Goal: Task Accomplishment & Management: Manage account settings

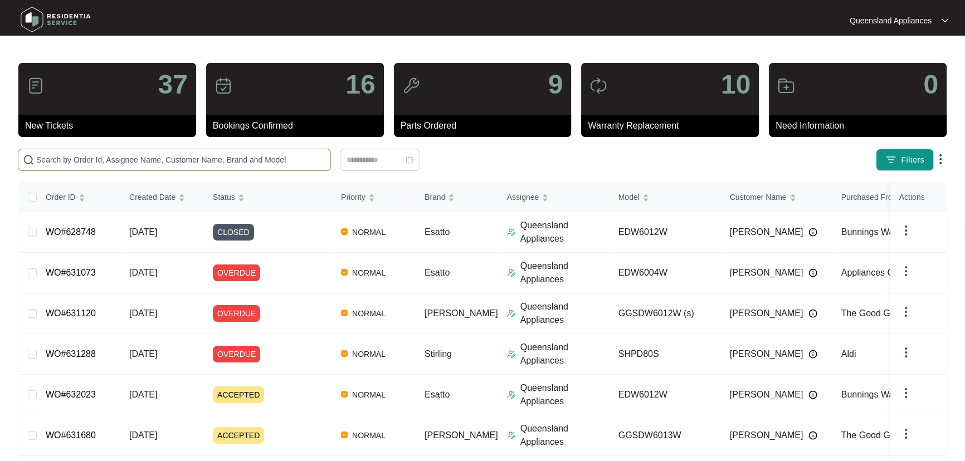
click at [176, 157] on input "text" at bounding box center [181, 160] width 290 height 12
paste input "632023"
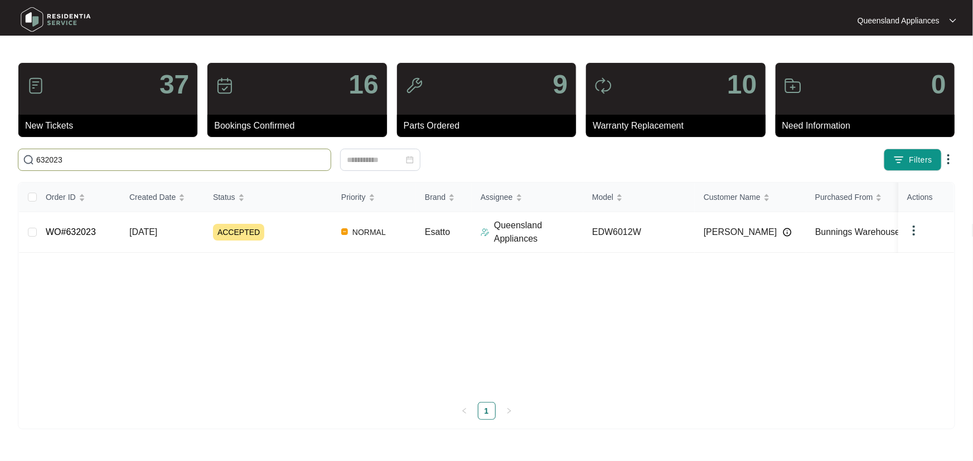
drag, startPoint x: 75, startPoint y: 162, endPoint x: 0, endPoint y: 163, distance: 74.7
click at [0, 163] on main "37 New Tickets 16 Bookings Confirmed 9 Parts Ordered 10 Warranty Replacement 0 …" at bounding box center [486, 230] width 973 height 461
paste input "629889"
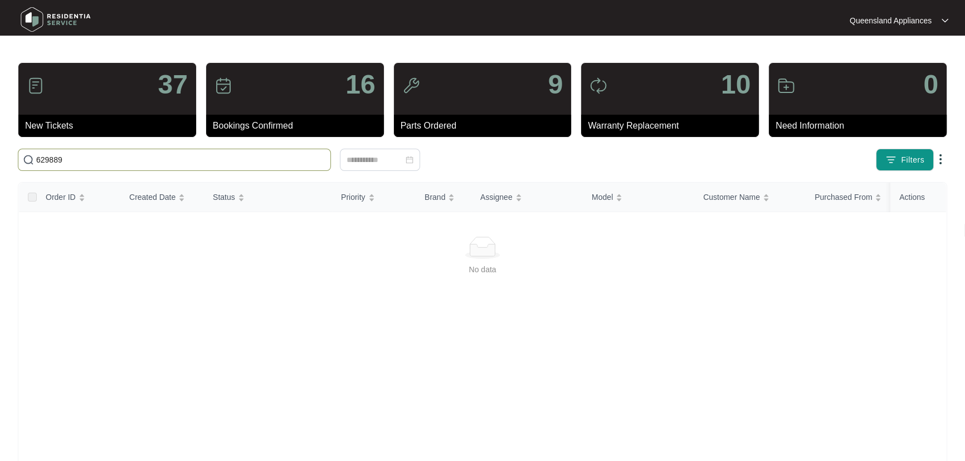
drag, startPoint x: 54, startPoint y: 158, endPoint x: 12, endPoint y: 162, distance: 42.0
click at [12, 162] on main "37 New Tickets 16 Bookings Confirmed 9 Parts Ordered 10 Warranty Replacement 0 …" at bounding box center [482, 262] width 965 height 524
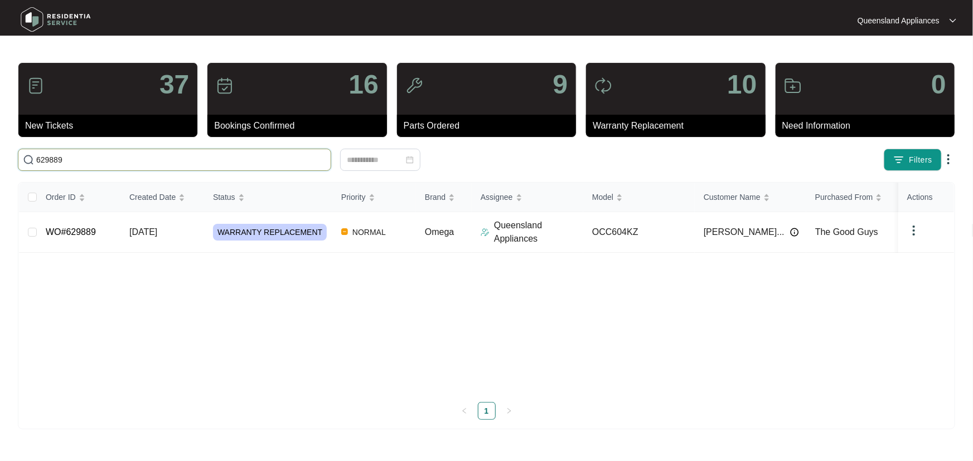
click at [85, 157] on input "629889" at bounding box center [181, 160] width 290 height 12
drag, startPoint x: 85, startPoint y: 157, endPoint x: 0, endPoint y: 155, distance: 84.7
click at [0, 155] on main "37 New Tickets 16 Bookings Confirmed 9 Parts Ordered 10 Warranty Replacement 0 …" at bounding box center [486, 230] width 973 height 461
paste input "543"
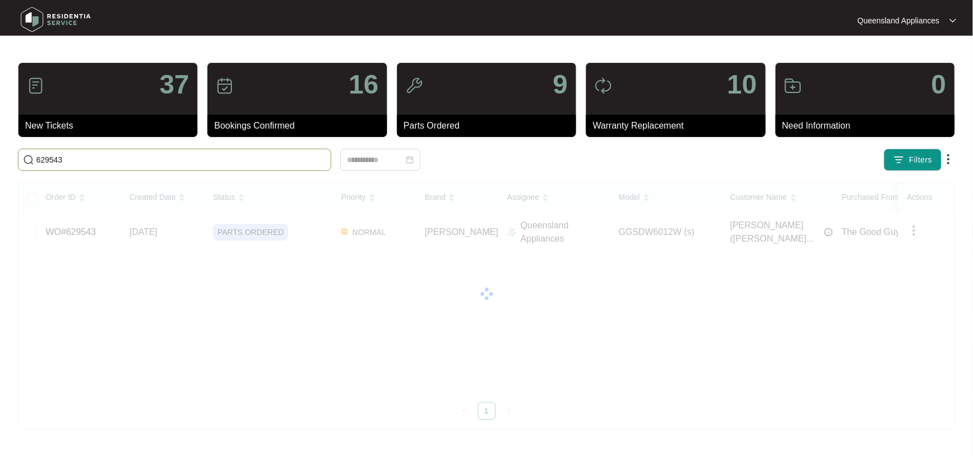
drag, startPoint x: 75, startPoint y: 157, endPoint x: 0, endPoint y: 153, distance: 75.4
click at [0, 153] on main "37 New Tickets 16 Bookings Confirmed 9 Parts Ordered 10 Warranty Replacement 0 …" at bounding box center [486, 230] width 973 height 461
paste input "629377"
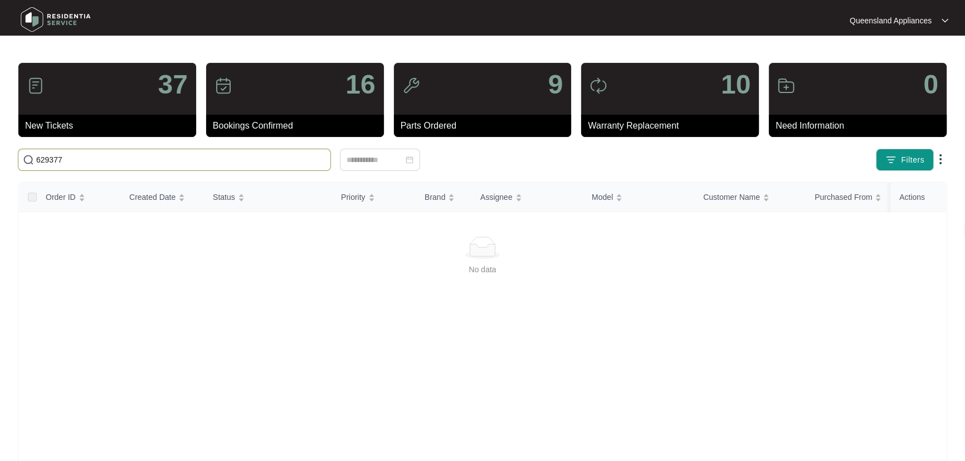
drag, startPoint x: 57, startPoint y: 161, endPoint x: 20, endPoint y: 160, distance: 36.8
click at [20, 160] on span "629377" at bounding box center [174, 160] width 313 height 22
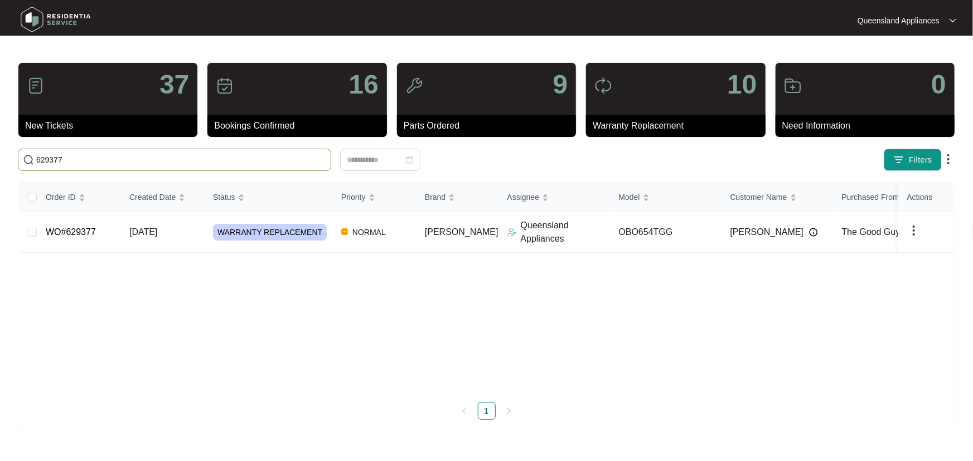
type input "629377"
click at [195, 234] on td "[DATE]" at bounding box center [162, 232] width 84 height 41
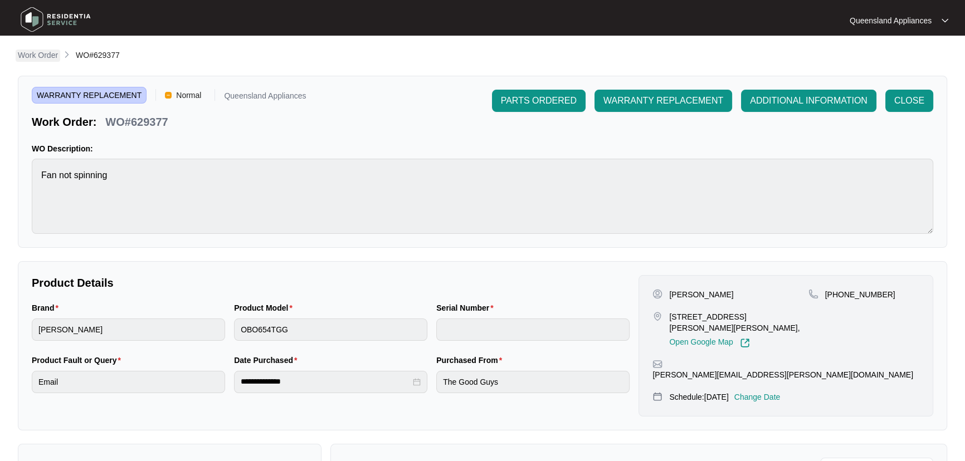
click at [37, 54] on p "Work Order" at bounding box center [38, 55] width 40 height 11
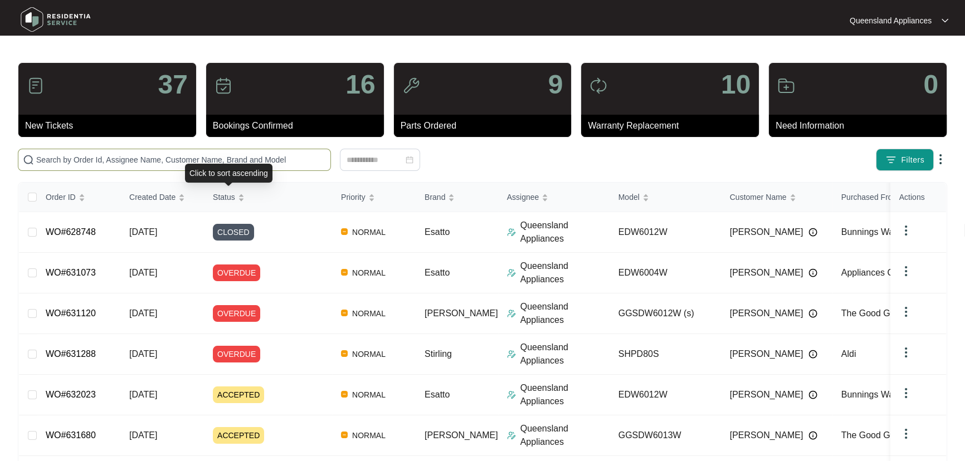
click at [240, 162] on input "text" at bounding box center [181, 160] width 290 height 12
paste input "629153"
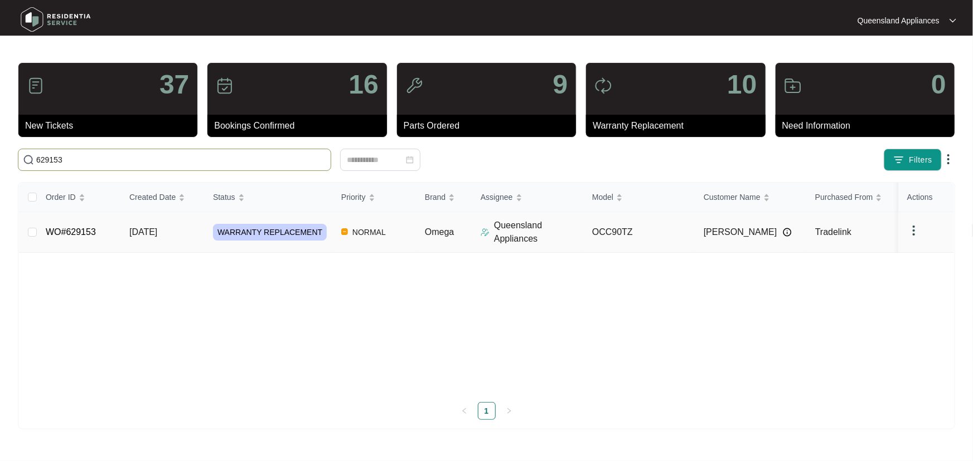
type input "629153"
click at [653, 232] on td "OCC90TZ" at bounding box center [638, 232] width 111 height 41
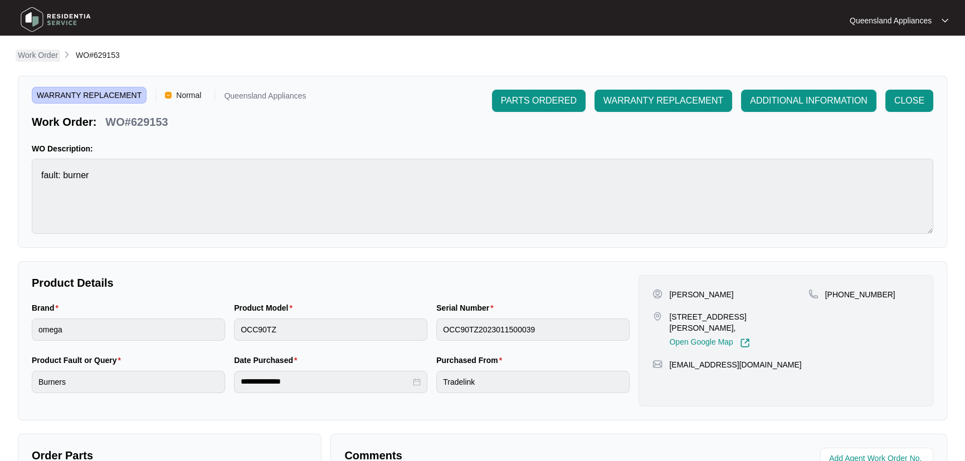
click at [47, 50] on p "Work Order" at bounding box center [38, 55] width 40 height 11
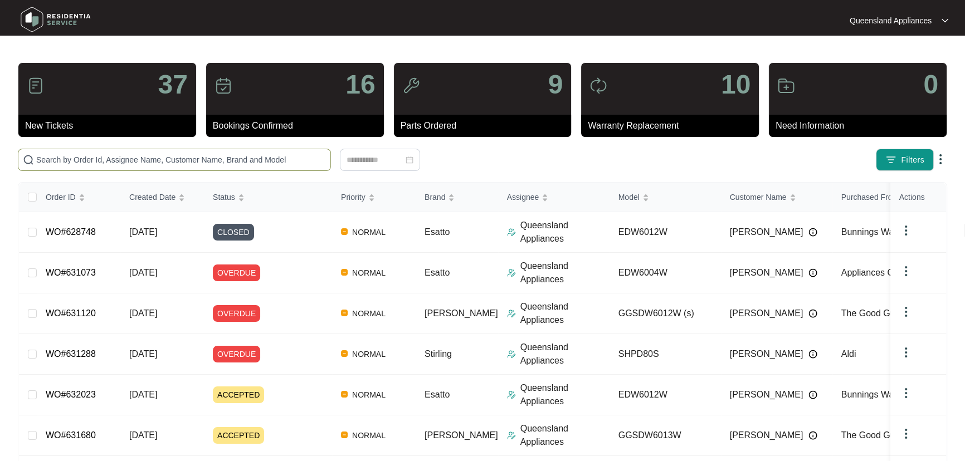
click at [138, 162] on input "text" at bounding box center [181, 160] width 290 height 12
paste input "607406"
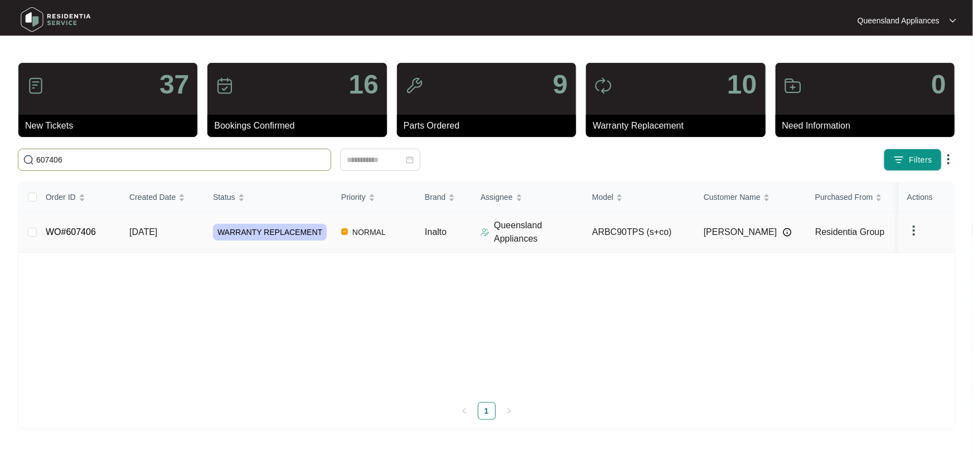
type input "607406"
click at [402, 238] on td "NORMAL" at bounding box center [374, 232] width 84 height 41
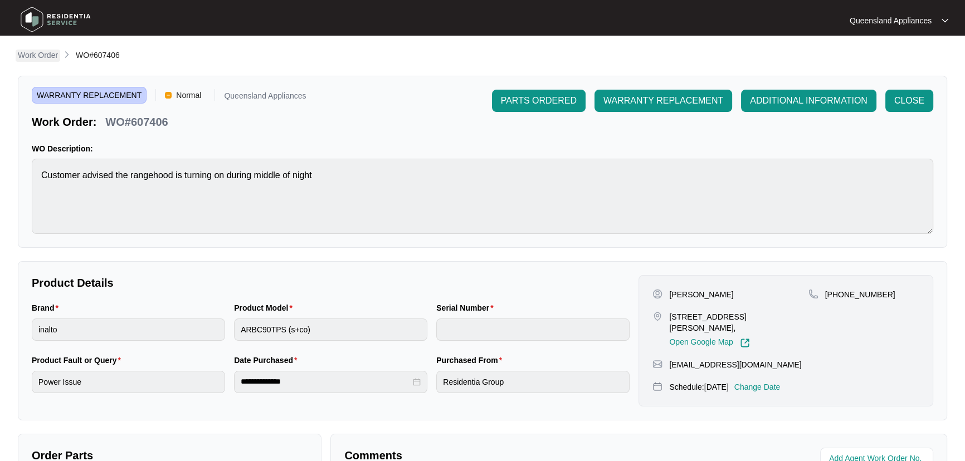
click at [33, 57] on p "Work Order" at bounding box center [38, 55] width 40 height 11
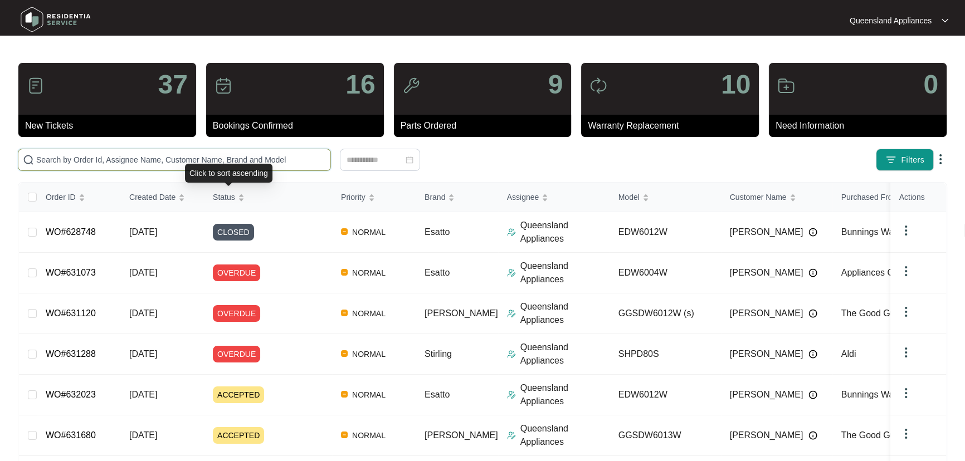
click at [210, 156] on input "text" at bounding box center [181, 160] width 290 height 12
paste input "57256"
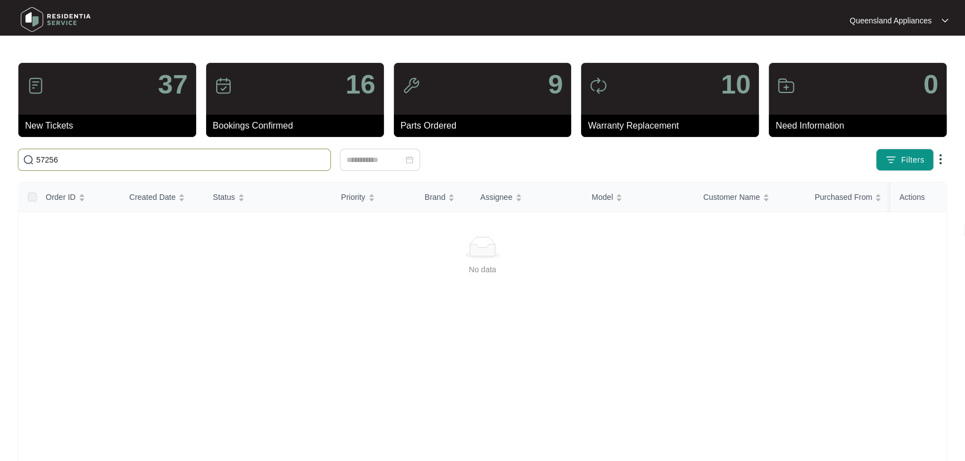
drag, startPoint x: 213, startPoint y: 158, endPoint x: 0, endPoint y: 164, distance: 213.0
click at [0, 164] on main "37 New Tickets 16 Bookings Confirmed 9 Parts Ordered 10 Warranty Replacement 0 …" at bounding box center [482, 262] width 965 height 524
paste input "631787"
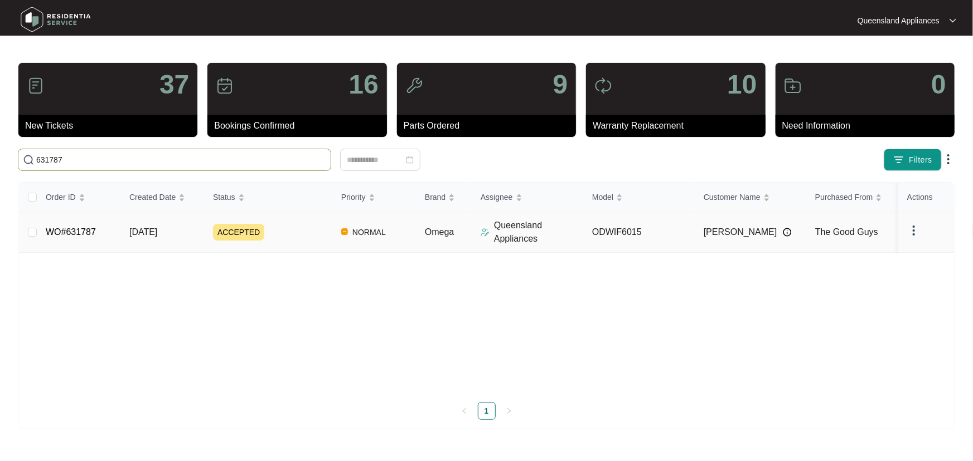
type input "631787"
click at [301, 237] on div "ACCEPTED" at bounding box center [272, 232] width 119 height 17
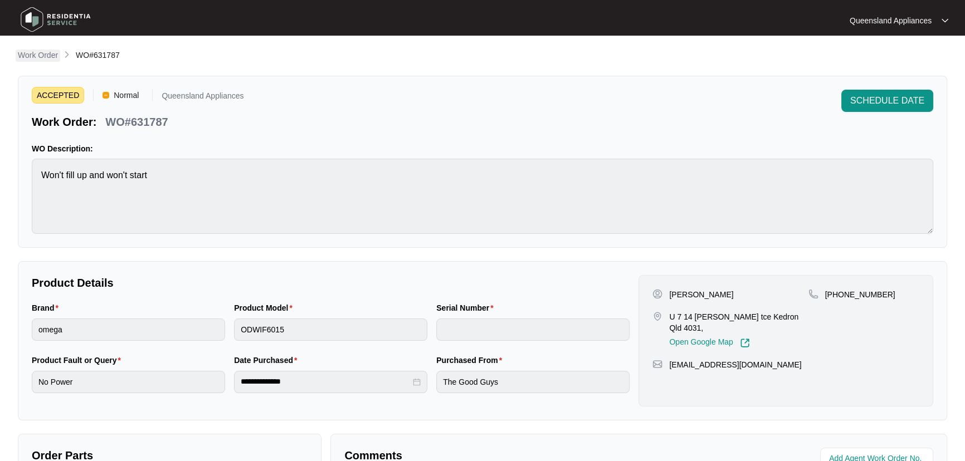
click at [38, 50] on p "Work Order" at bounding box center [38, 55] width 40 height 11
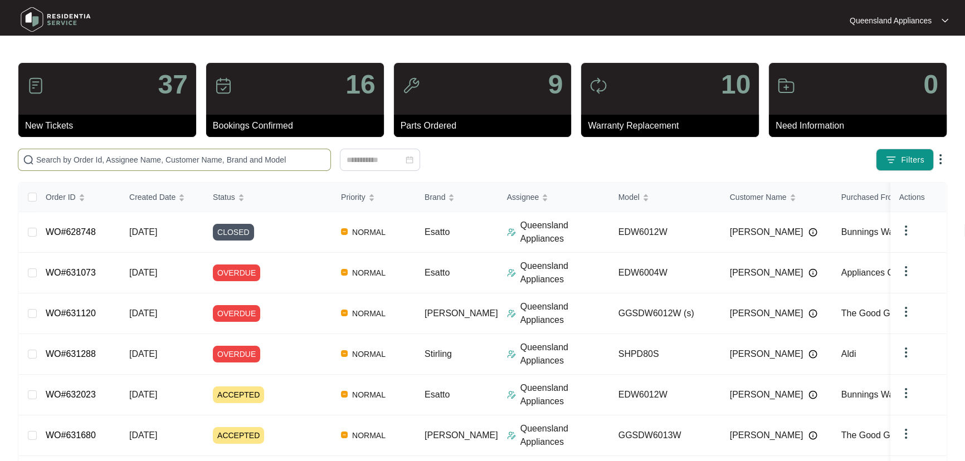
click at [261, 159] on input "text" at bounding box center [181, 160] width 290 height 12
paste input "631759"
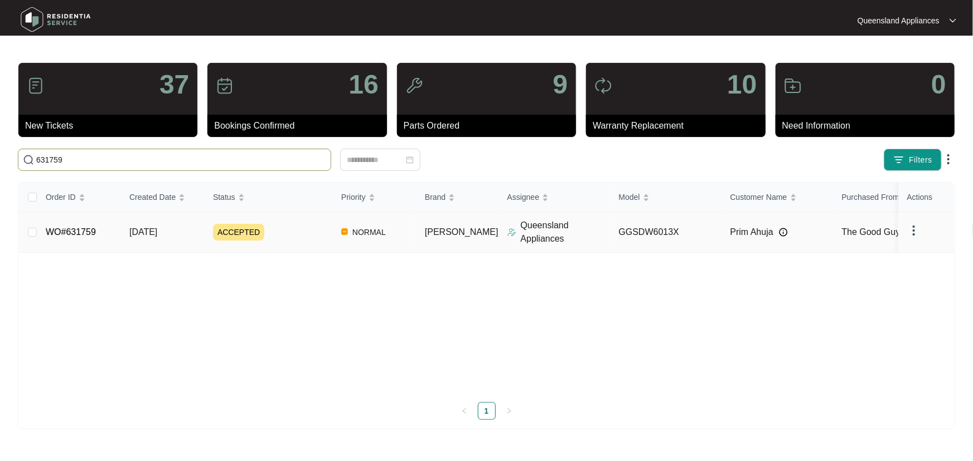
type input "631759"
click at [295, 233] on div "ACCEPTED" at bounding box center [272, 232] width 119 height 17
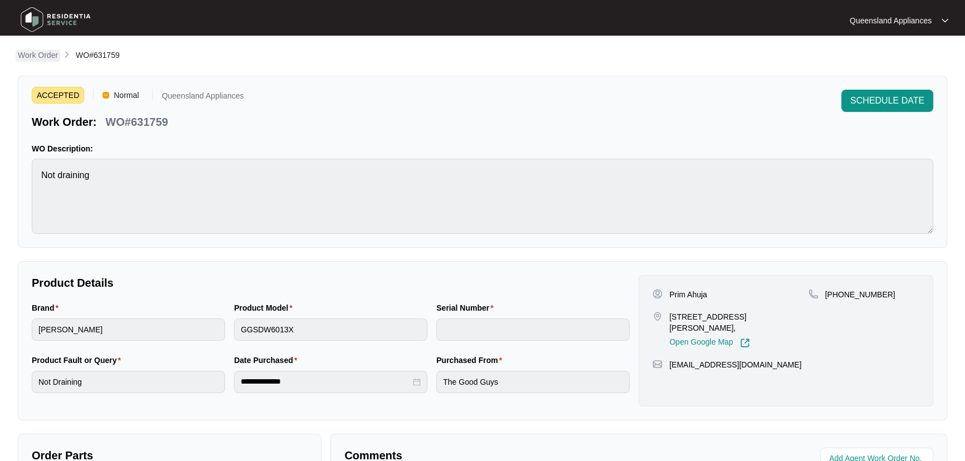
click at [44, 61] on p "Work Order" at bounding box center [38, 55] width 40 height 11
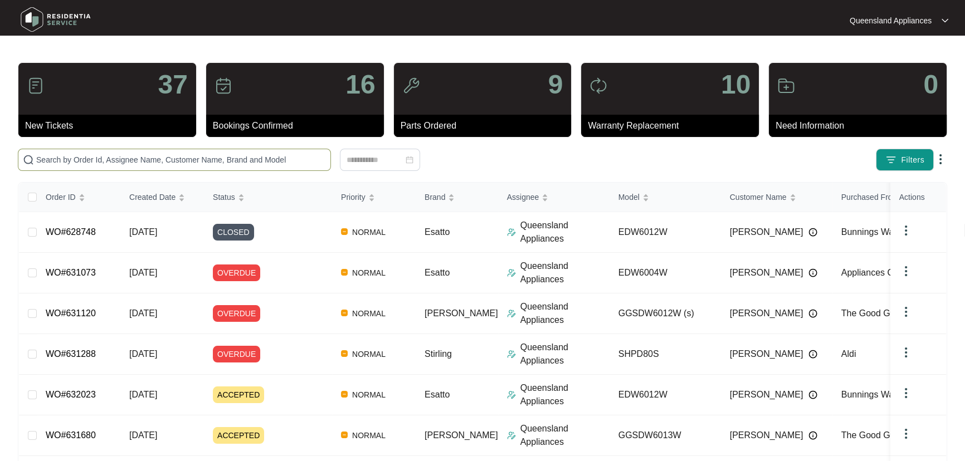
click at [213, 153] on span at bounding box center [174, 160] width 313 height 22
paste input "631751"
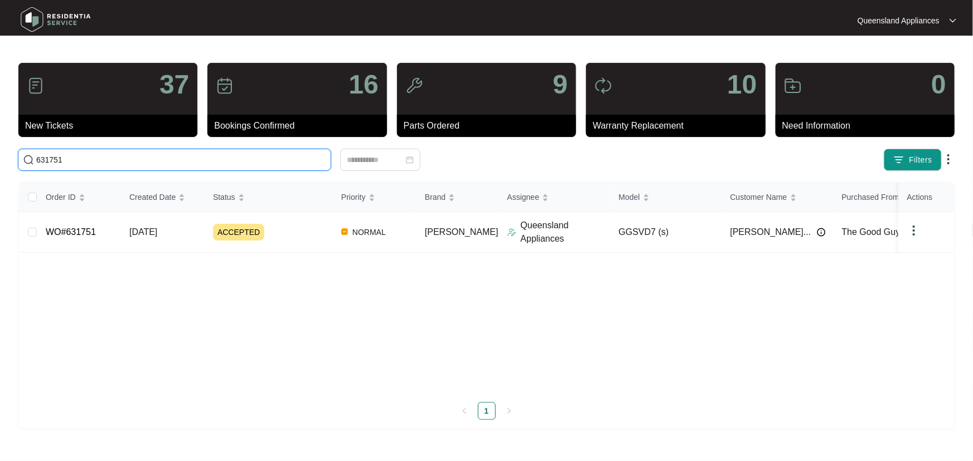
drag, startPoint x: 115, startPoint y: 160, endPoint x: 0, endPoint y: 162, distance: 115.4
click at [0, 162] on main "37 New Tickets 16 Bookings Confirmed 9 Parts Ordered 10 Warranty Replacement 0 …" at bounding box center [486, 230] width 973 height 461
paste input "680"
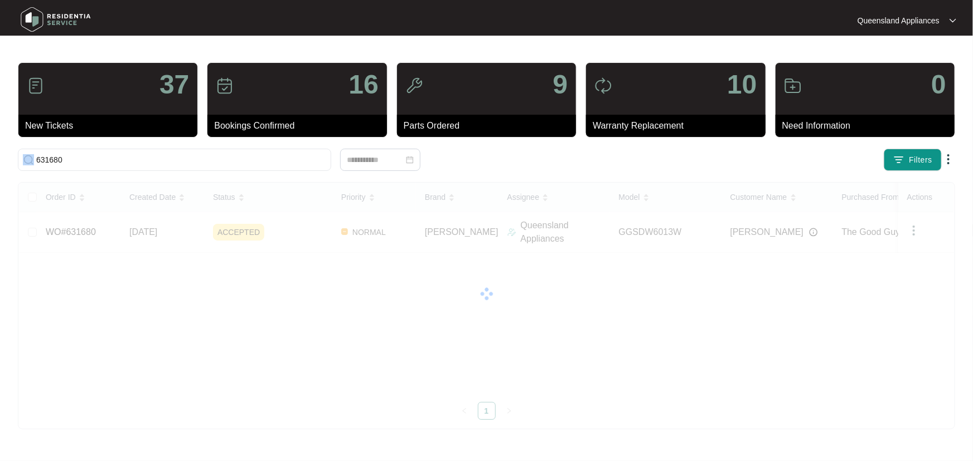
drag, startPoint x: 94, startPoint y: 167, endPoint x: 0, endPoint y: 153, distance: 95.3
click at [0, 153] on main "37 New Tickets 16 Bookings Confirmed 9 Parts Ordered 10 Warranty Replacement 0 …" at bounding box center [486, 230] width 973 height 461
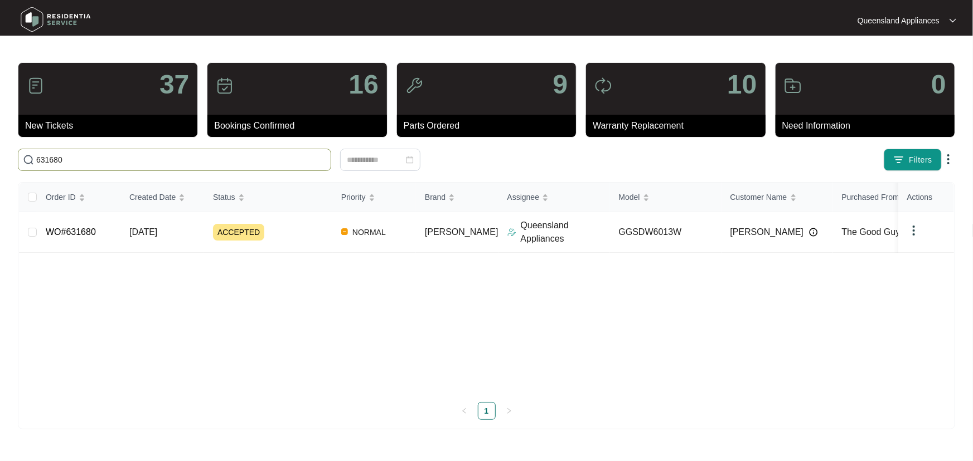
click at [105, 154] on input "631680" at bounding box center [181, 160] width 290 height 12
drag, startPoint x: 71, startPoint y: 158, endPoint x: 0, endPoint y: 160, distance: 71.4
click at [0, 160] on main "37 New Tickets 16 Bookings Confirmed 9 Parts Ordered 10 Warranty Replacement 0 …" at bounding box center [486, 230] width 973 height 461
paste input "54"
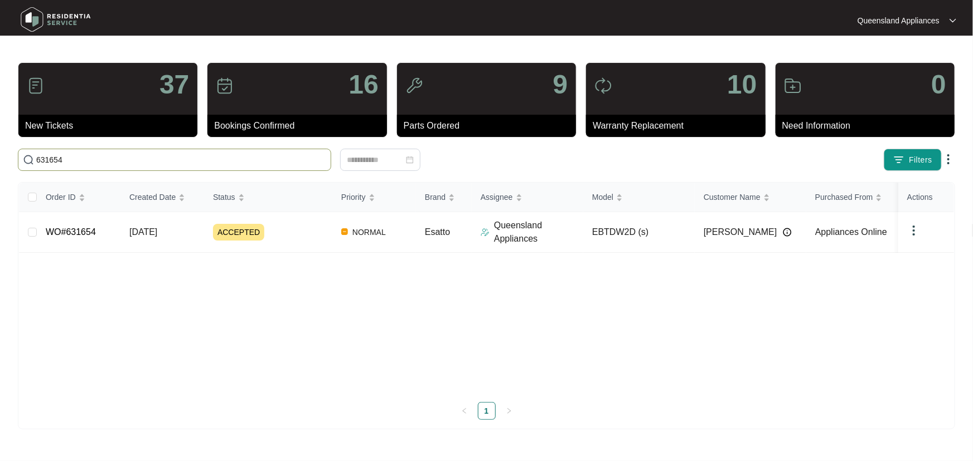
drag, startPoint x: 61, startPoint y: 156, endPoint x: 8, endPoint y: 156, distance: 52.9
click at [8, 156] on main "37 New Tickets 16 Bookings Confirmed 9 Parts Ordered 10 Warranty Replacement 0 …" at bounding box center [486, 230] width 973 height 461
paste input "363"
type input "631363"
click at [299, 232] on div "Order ID Created Date Status Priority Brand Assignee Model Customer Name Purcha…" at bounding box center [486, 301] width 935 height 237
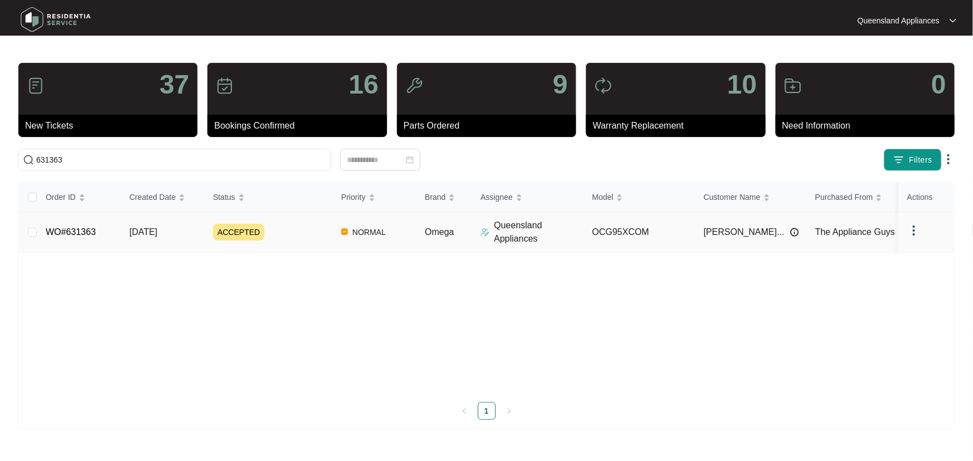
click at [288, 233] on div "ACCEPTED" at bounding box center [272, 232] width 119 height 17
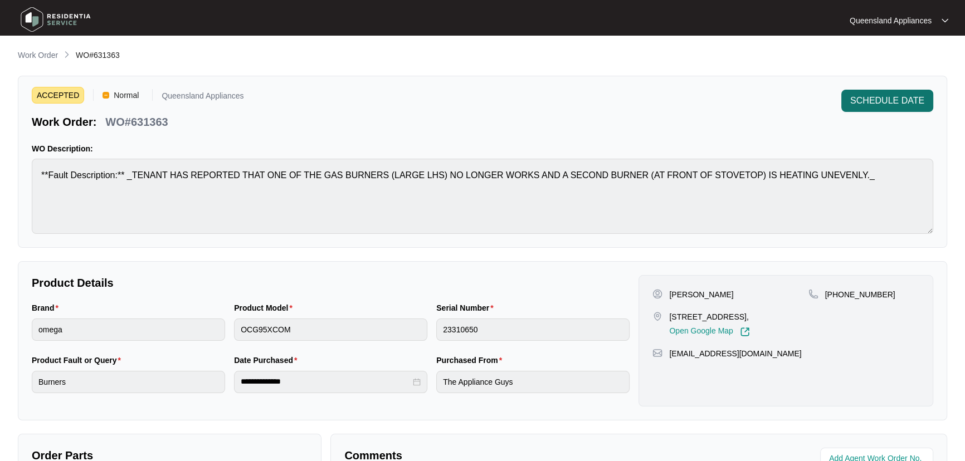
click at [895, 100] on span "SCHEDULE DATE" at bounding box center [887, 100] width 74 height 13
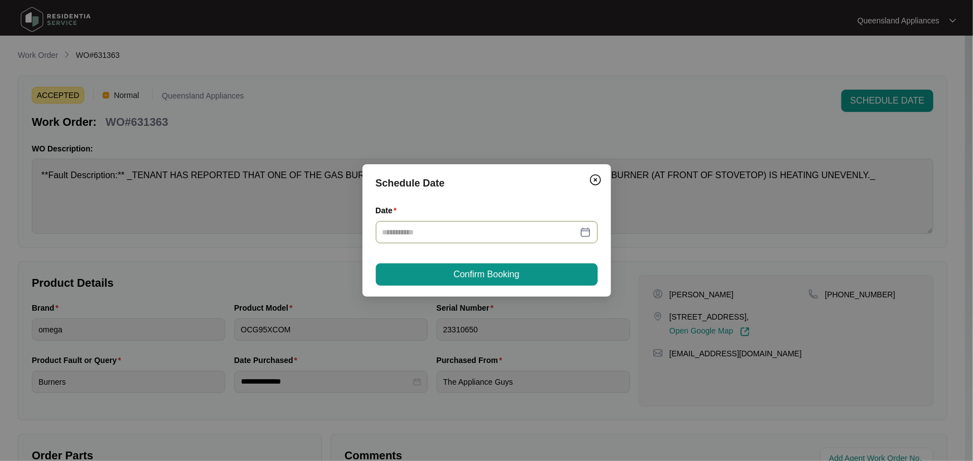
click at [578, 233] on div at bounding box center [486, 232] width 208 height 12
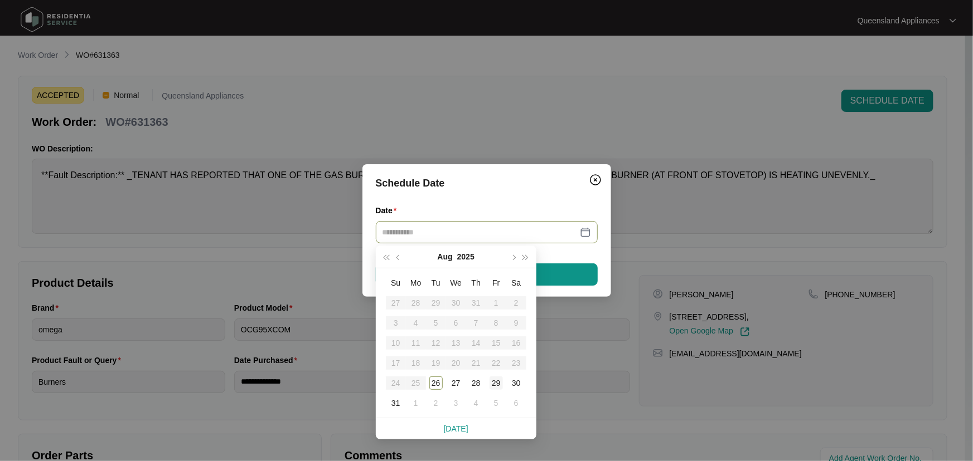
type input "**********"
click at [490, 381] on div "29" at bounding box center [495, 383] width 13 height 13
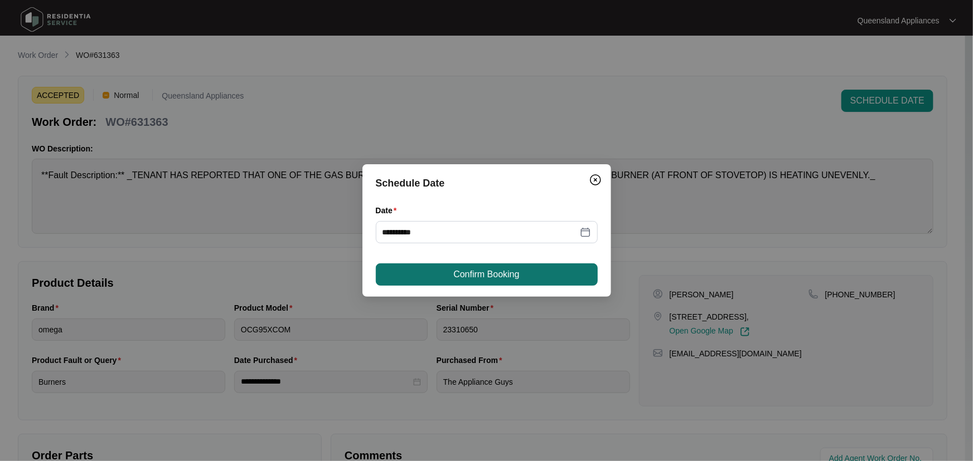
click at [510, 281] on button "Confirm Booking" at bounding box center [487, 275] width 222 height 22
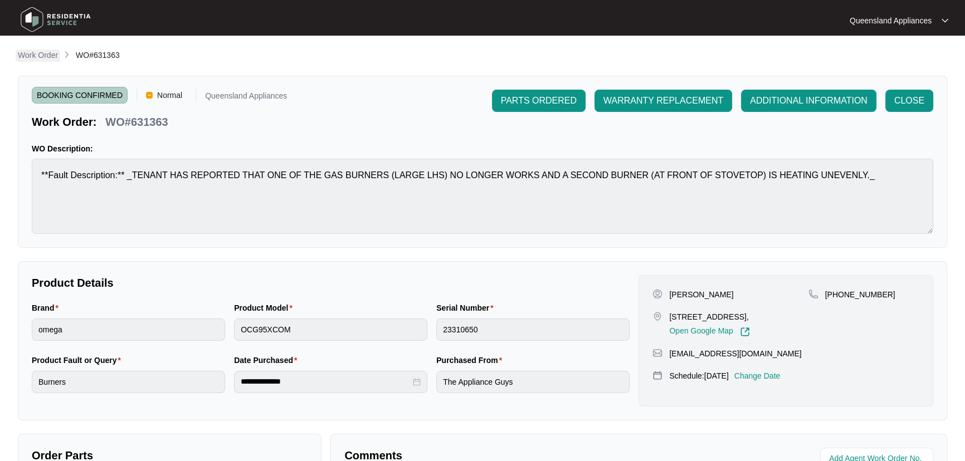
click at [40, 60] on p "Work Order" at bounding box center [38, 55] width 40 height 11
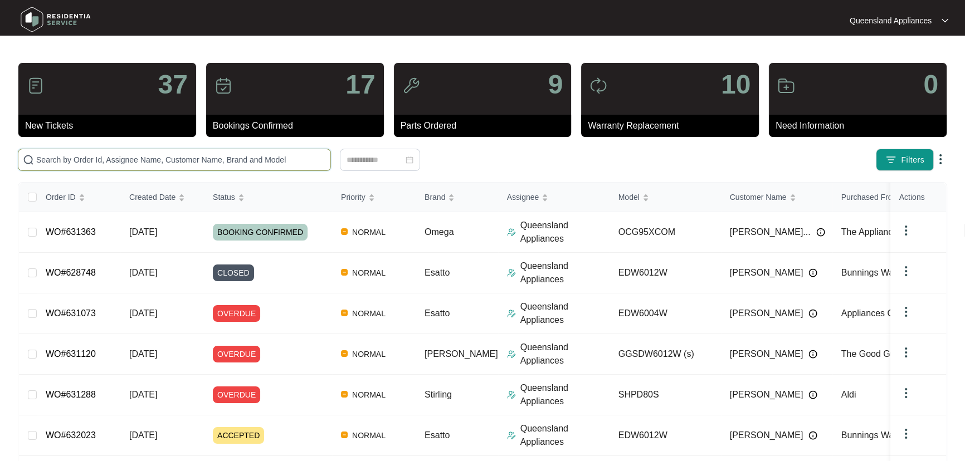
click at [113, 159] on input "text" at bounding box center [181, 160] width 290 height 12
paste input "631288"
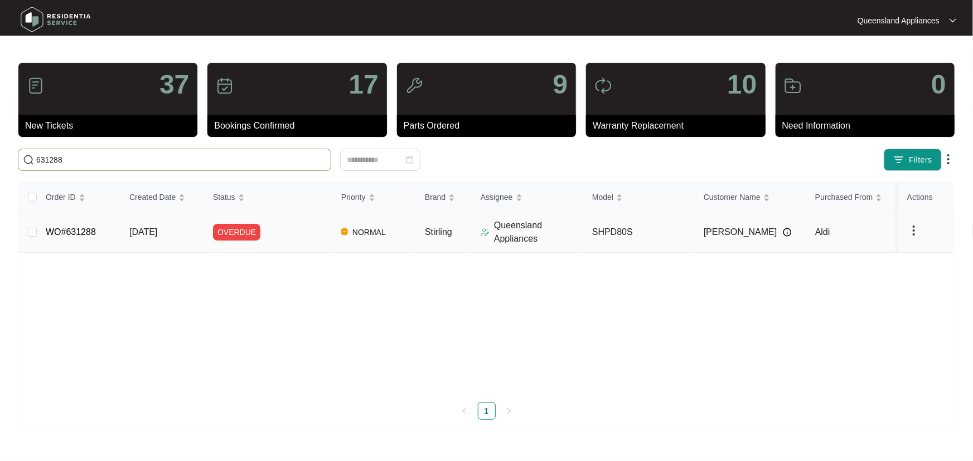
type input "631288"
click at [293, 235] on div "OVERDUE" at bounding box center [272, 232] width 119 height 17
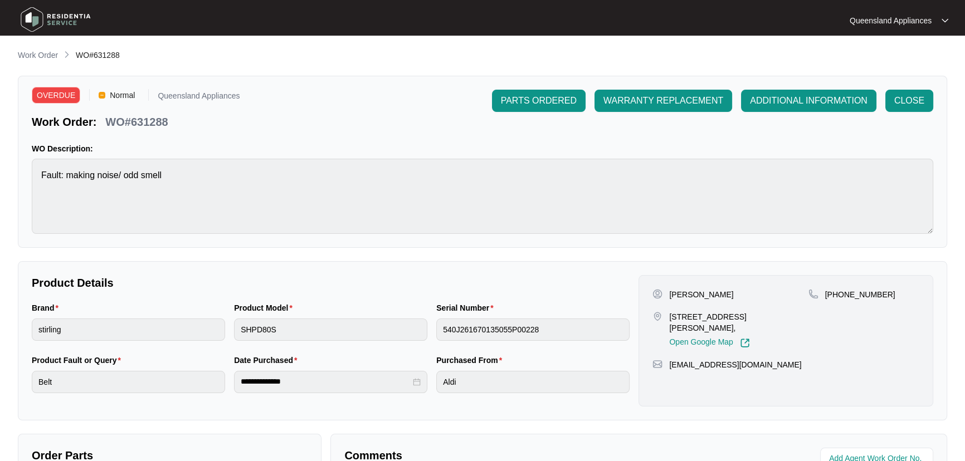
click at [42, 50] on p "Work Order" at bounding box center [38, 55] width 40 height 11
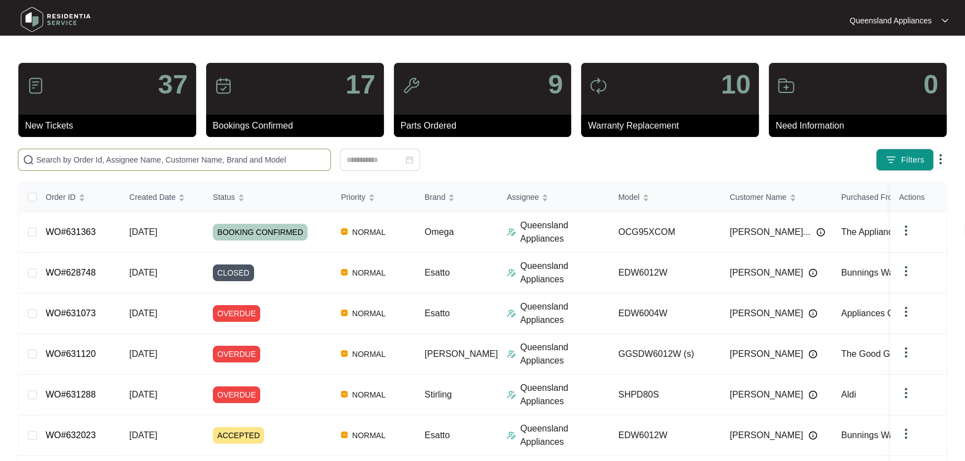
click at [111, 167] on span at bounding box center [174, 160] width 313 height 22
click at [111, 158] on input "text" at bounding box center [181, 160] width 290 height 12
paste input "631120"
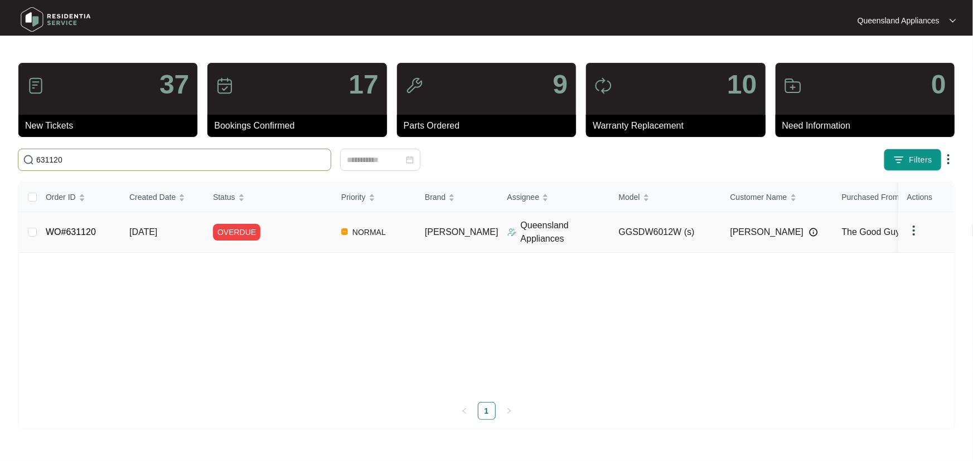
type input "631120"
click at [312, 228] on div "OVERDUE" at bounding box center [272, 232] width 119 height 17
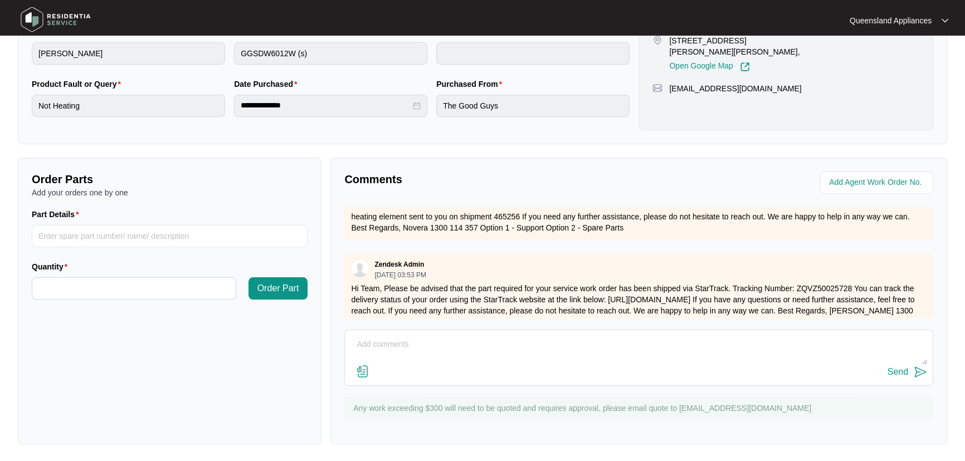
scroll to position [48, 0]
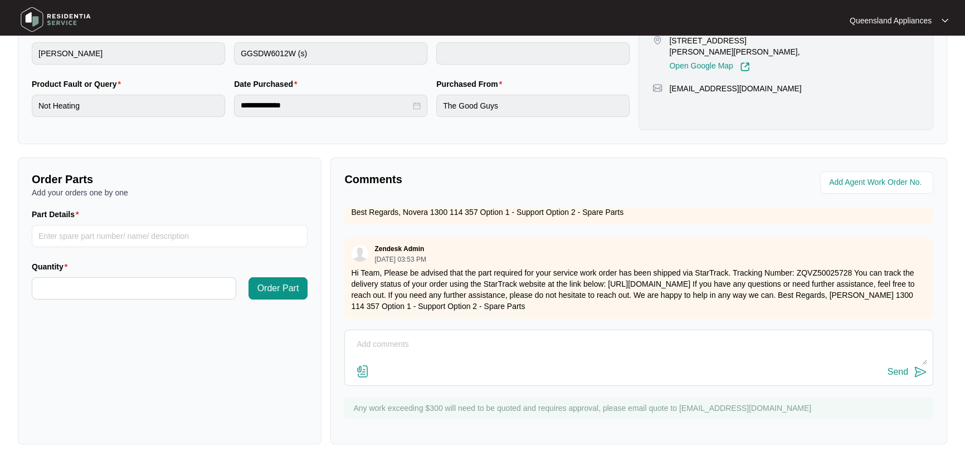
drag, startPoint x: 142, startPoint y: 353, endPoint x: 136, endPoint y: 333, distance: 20.3
click at [142, 348] on div "Order Parts Add your orders one by one Part Details Quantity Order Part" at bounding box center [170, 301] width 304 height 287
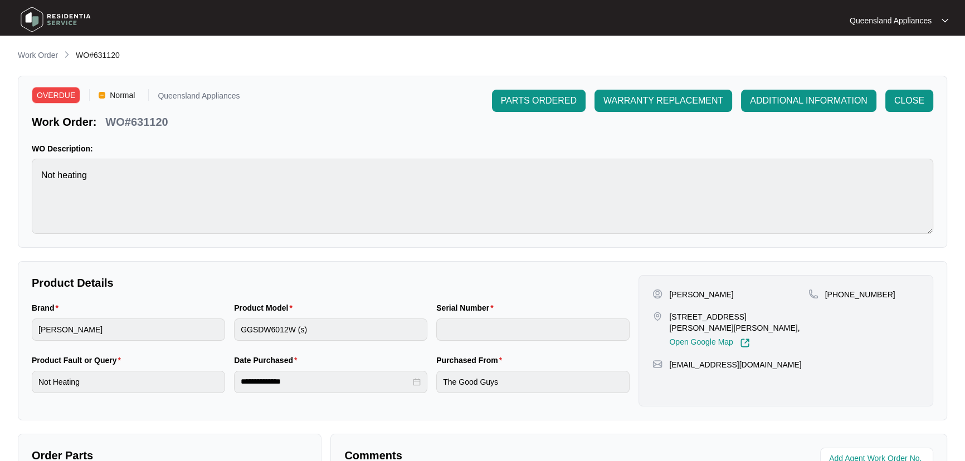
drag, startPoint x: 38, startPoint y: 51, endPoint x: 50, endPoint y: 58, distance: 13.5
click at [38, 51] on p "Work Order" at bounding box center [38, 55] width 40 height 11
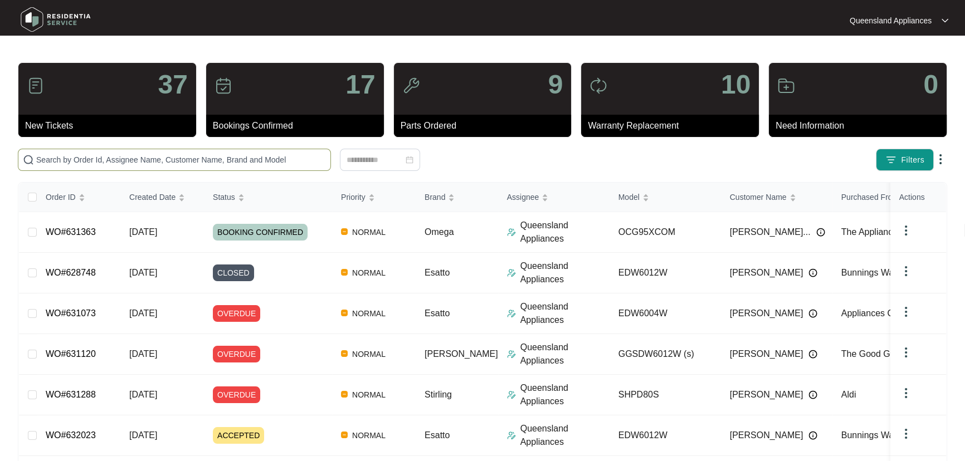
click at [124, 156] on input "text" at bounding box center [181, 160] width 290 height 12
paste input "631113"
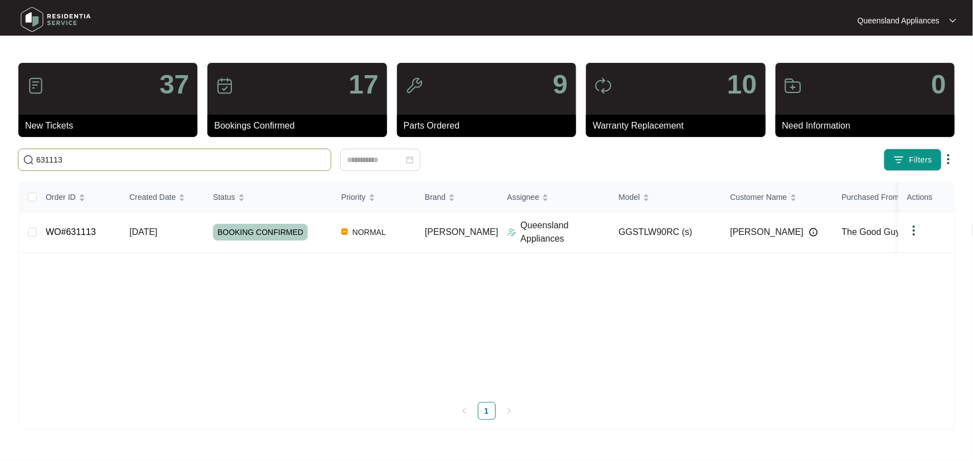
drag, startPoint x: 115, startPoint y: 158, endPoint x: 0, endPoint y: 148, distance: 115.8
click at [0, 148] on main "37 New Tickets 17 Bookings Confirmed 9 Parts Ordered 10 Warranty Replacement 0 …" at bounding box center [486, 230] width 973 height 461
paste input "07"
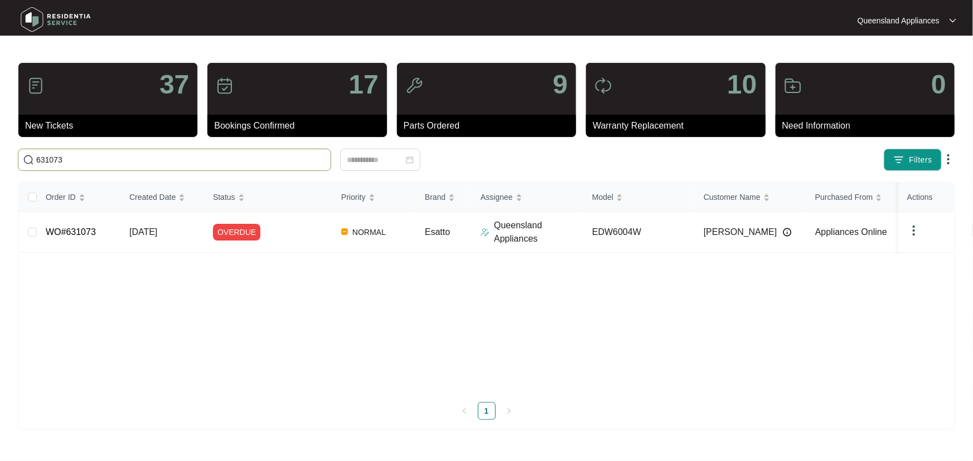
type input "631073"
click at [293, 242] on td "OVERDUE" at bounding box center [268, 232] width 128 height 41
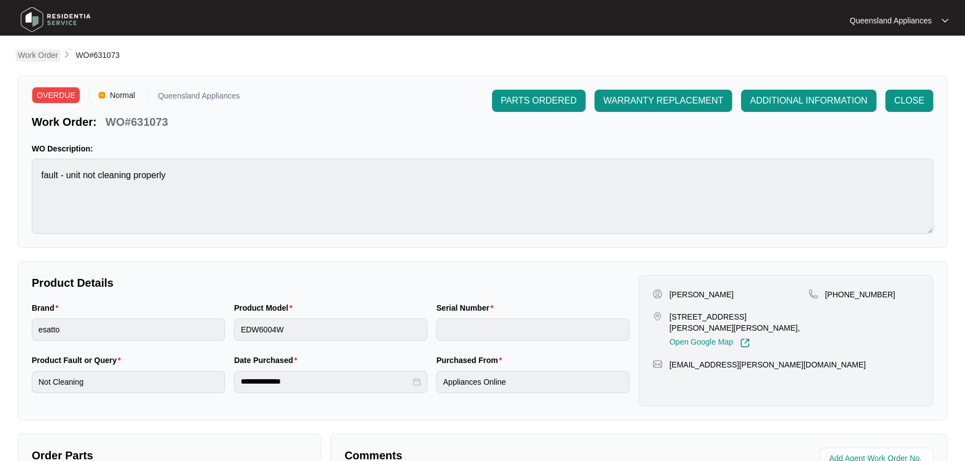
click at [42, 60] on p "Work Order" at bounding box center [38, 55] width 40 height 11
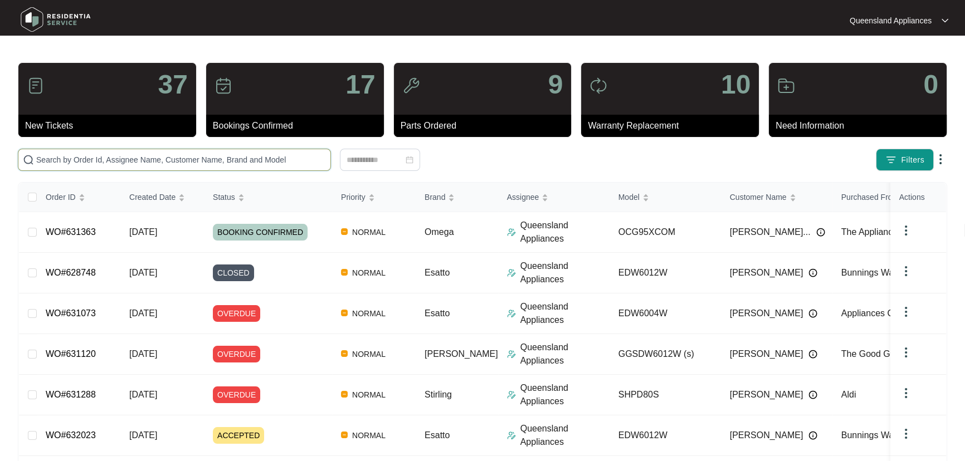
click at [179, 159] on input "text" at bounding box center [181, 160] width 290 height 12
paste input "631013"
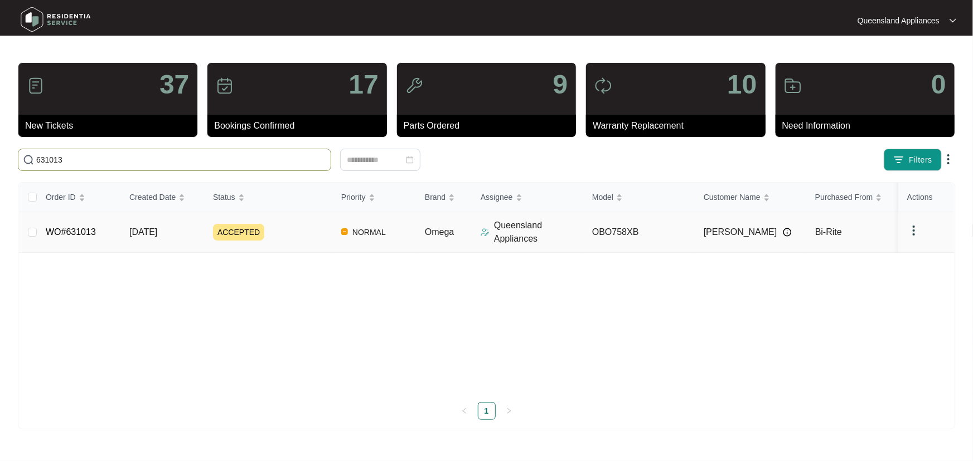
type input "631013"
click at [290, 233] on div "ACCEPTED" at bounding box center [272, 232] width 119 height 17
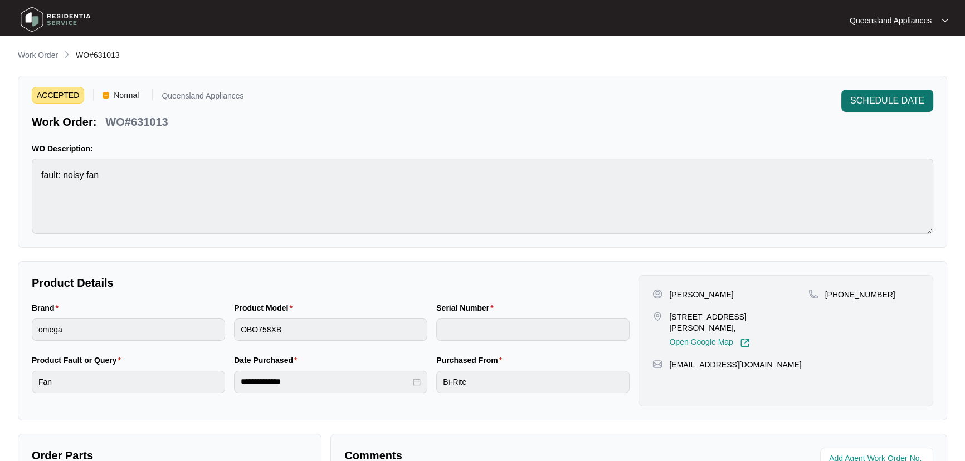
click at [896, 101] on span "SCHEDULE DATE" at bounding box center [887, 100] width 74 height 13
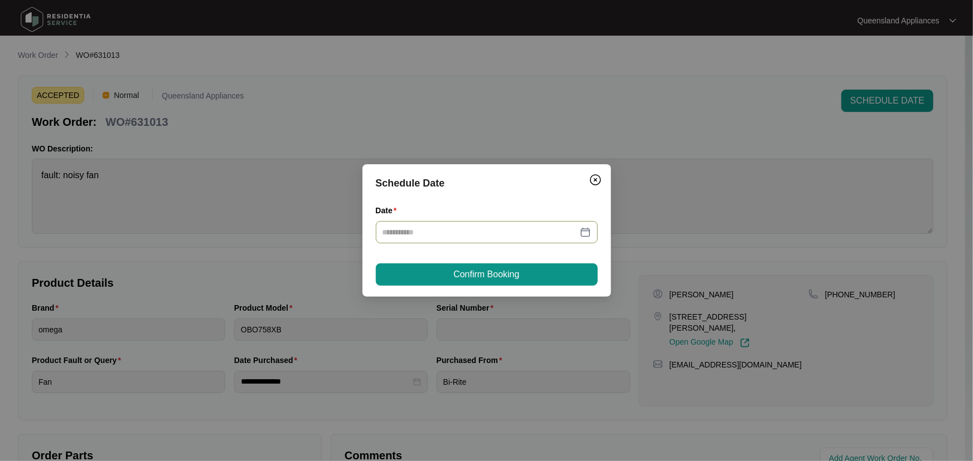
click at [586, 231] on div at bounding box center [486, 232] width 208 height 12
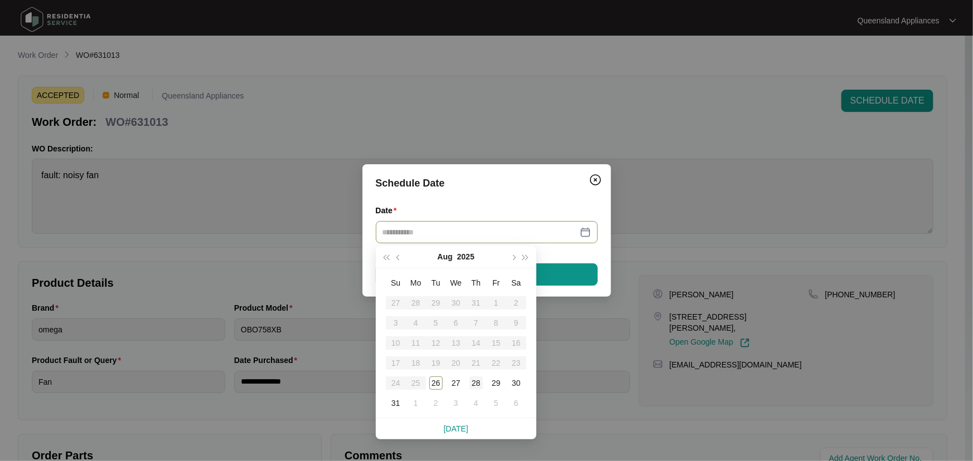
type input "**********"
click at [475, 384] on div "28" at bounding box center [475, 383] width 13 height 13
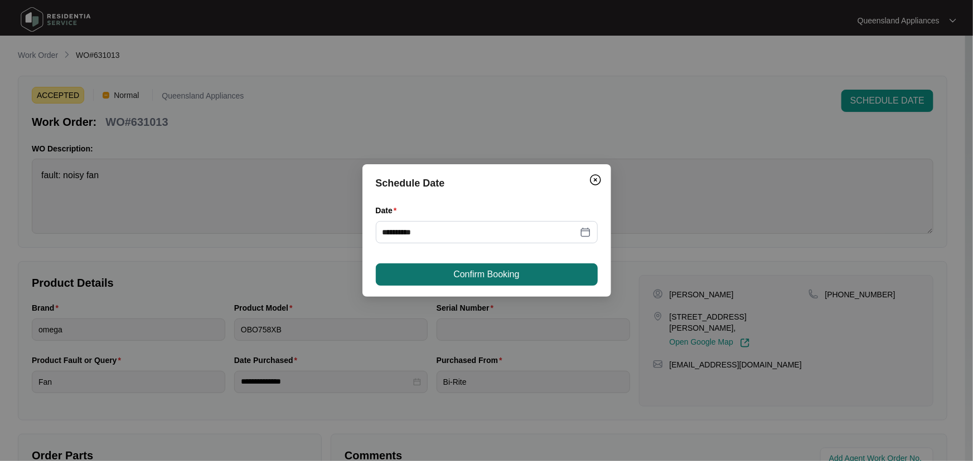
click at [487, 270] on span "Confirm Booking" at bounding box center [486, 274] width 66 height 13
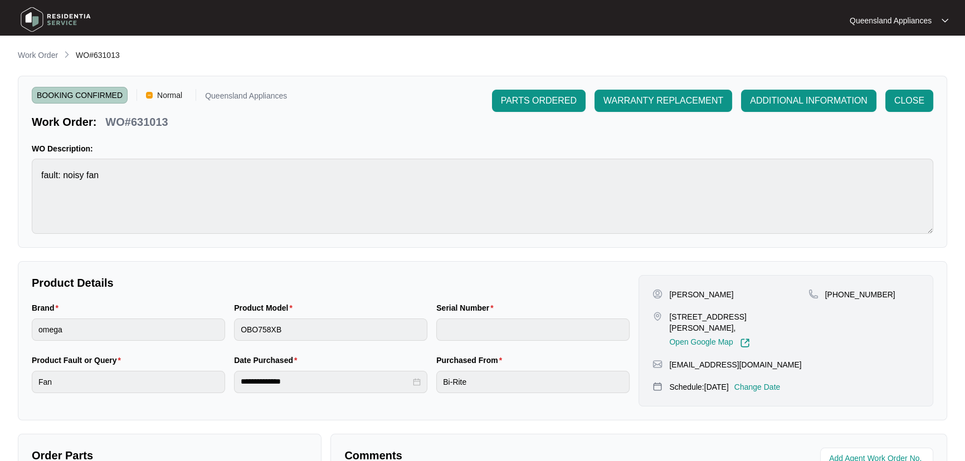
click at [34, 48] on main "**********" at bounding box center [482, 369] width 965 height 739
click at [36, 50] on p "Work Order" at bounding box center [38, 55] width 40 height 11
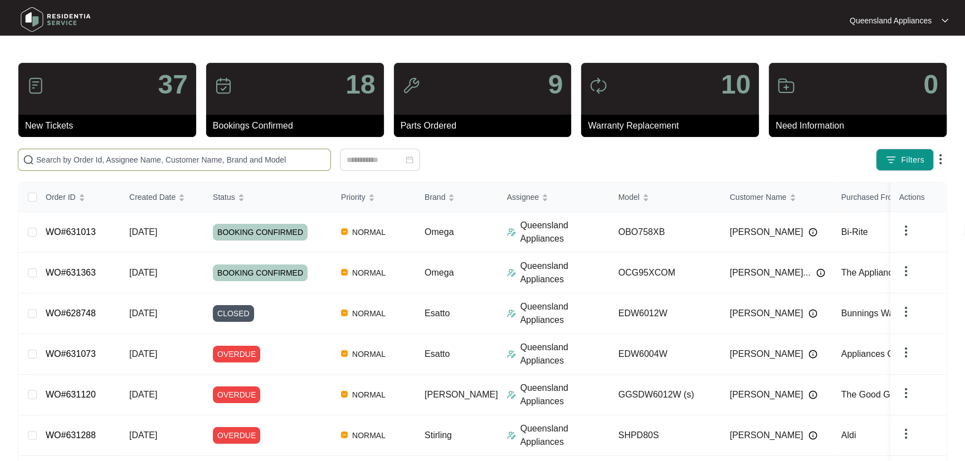
click at [154, 150] on span at bounding box center [174, 160] width 313 height 22
click at [157, 162] on input "text" at bounding box center [181, 160] width 290 height 12
paste input "630789"
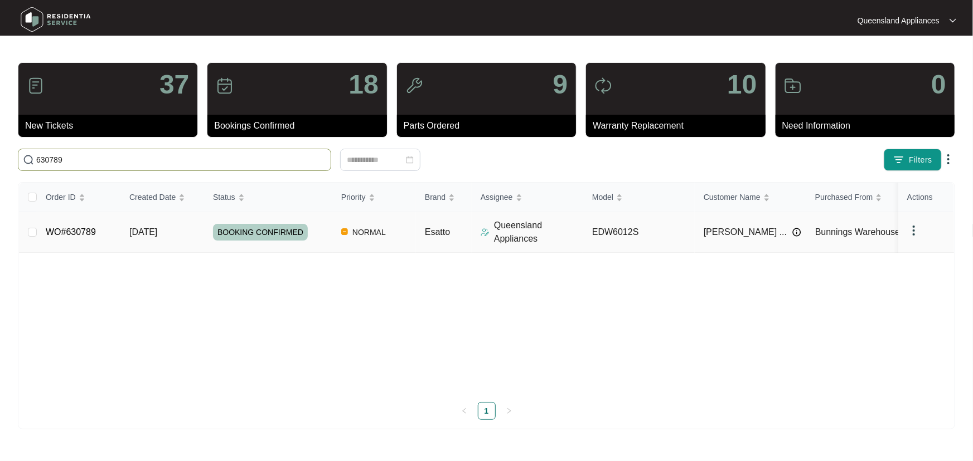
type input "630789"
click at [678, 225] on td "EDW6012S" at bounding box center [638, 232] width 111 height 41
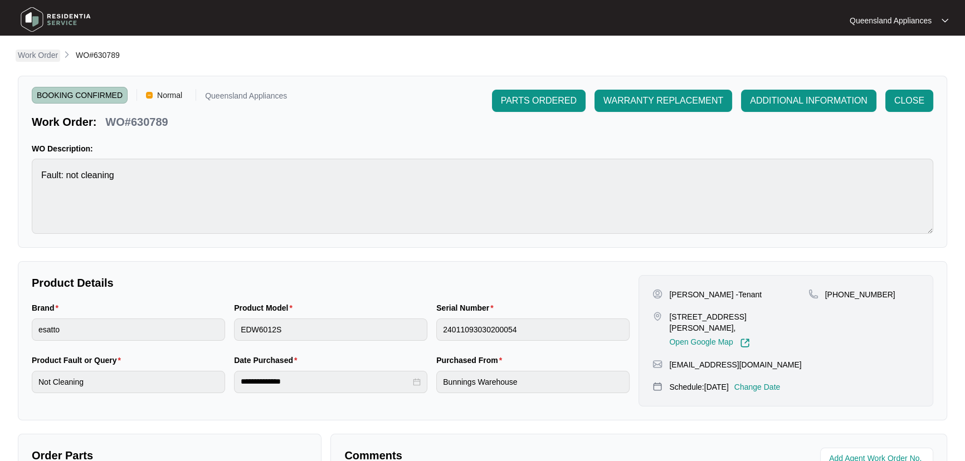
click at [46, 50] on p "Work Order" at bounding box center [38, 55] width 40 height 11
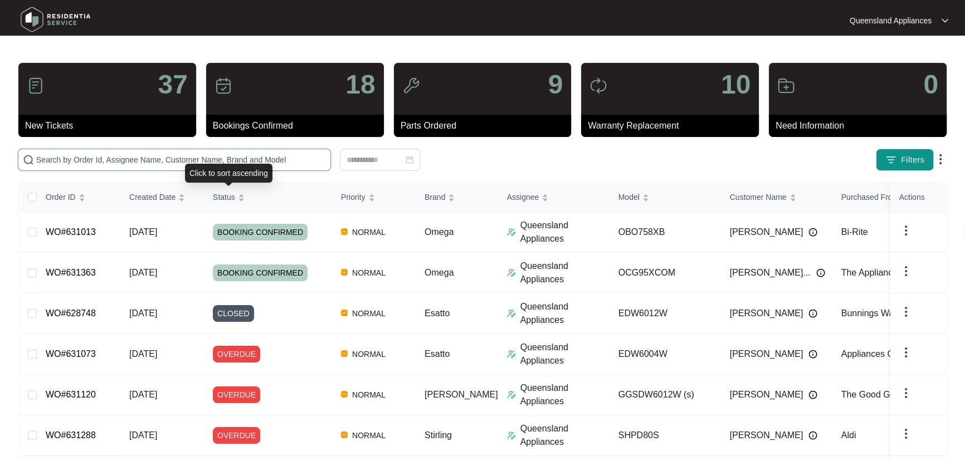
click at [261, 158] on input "text" at bounding box center [181, 160] width 290 height 12
paste input "630381"
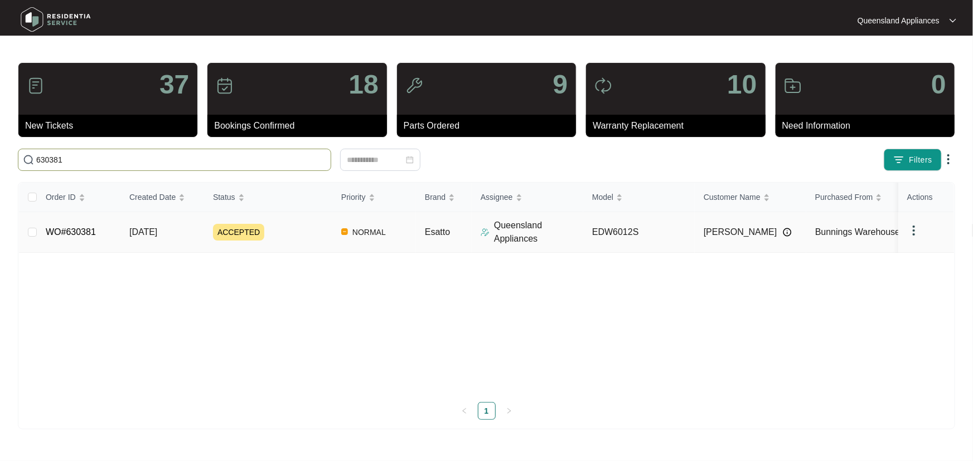
type input "630381"
click at [308, 231] on div "ACCEPTED" at bounding box center [272, 232] width 119 height 17
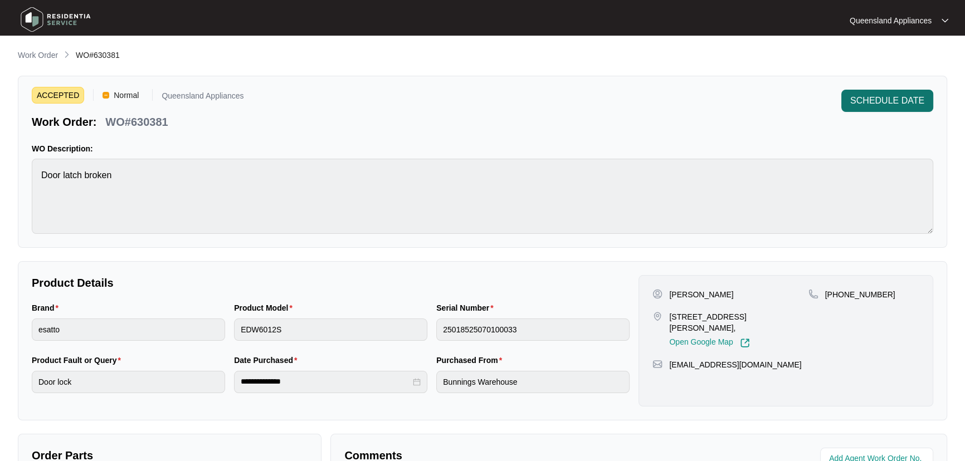
click at [886, 96] on span "SCHEDULE DATE" at bounding box center [887, 100] width 74 height 13
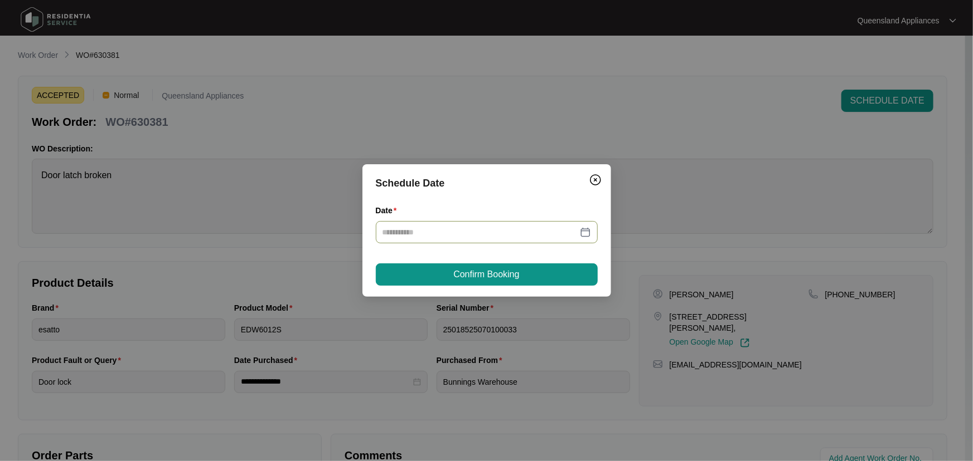
click at [415, 241] on div at bounding box center [487, 232] width 222 height 22
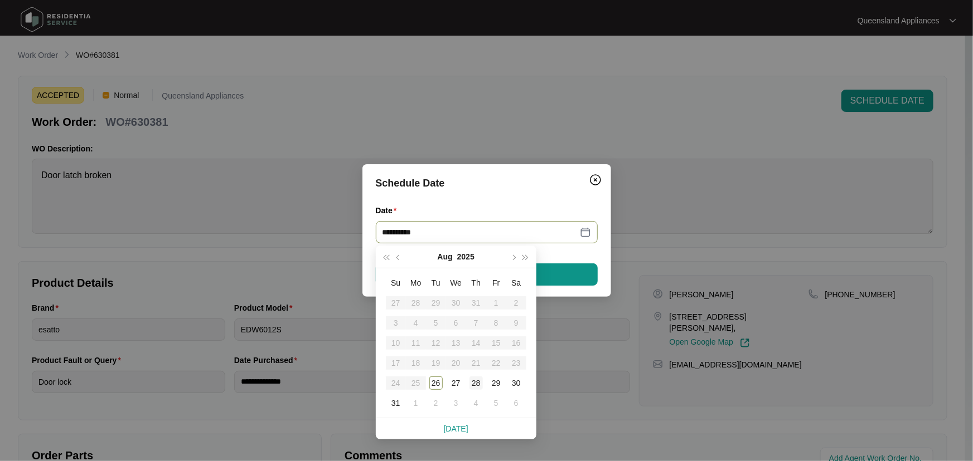
type input "**********"
click at [471, 382] on div "28" at bounding box center [475, 383] width 13 height 13
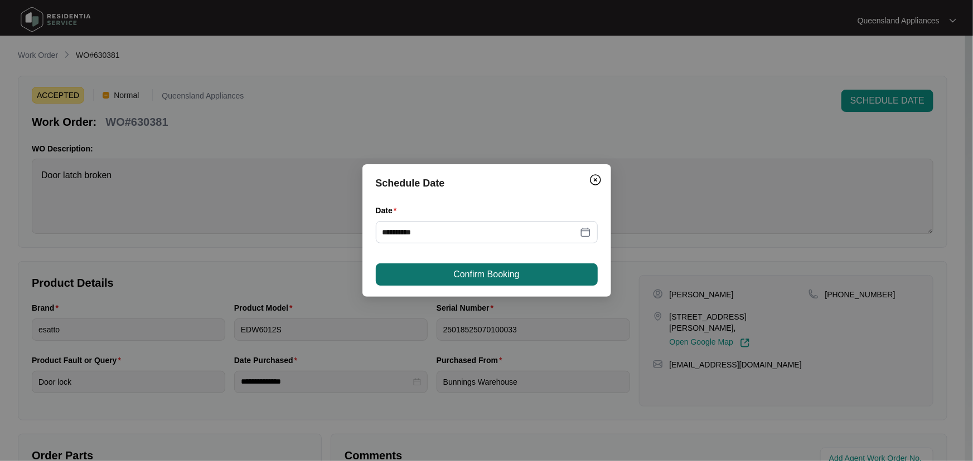
click at [495, 275] on span "Confirm Booking" at bounding box center [486, 274] width 66 height 13
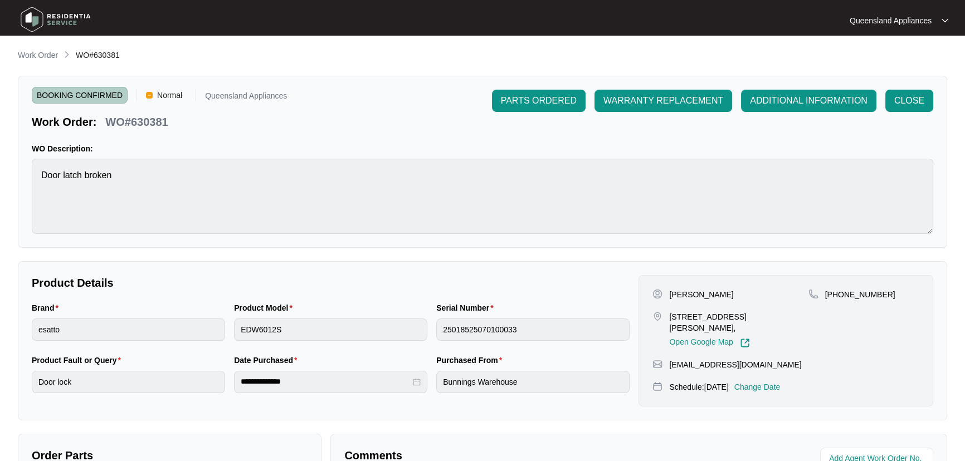
click at [4, 67] on main "**********" at bounding box center [482, 369] width 965 height 739
click at [31, 56] on p "Work Order" at bounding box center [38, 55] width 40 height 11
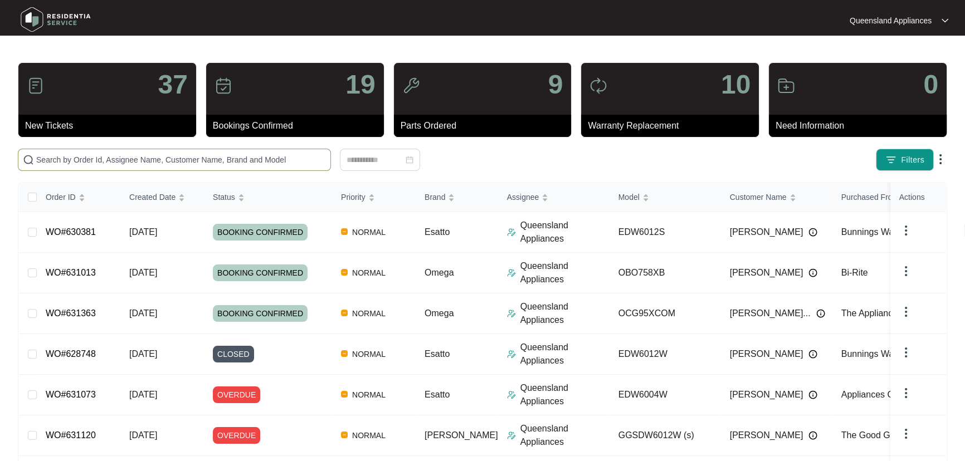
click at [191, 157] on input "text" at bounding box center [181, 160] width 290 height 12
paste input "630316"
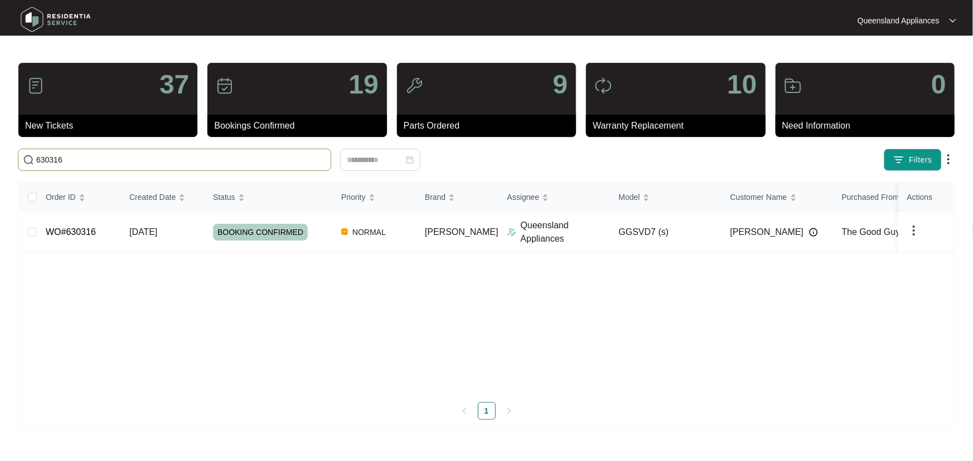
drag, startPoint x: 110, startPoint y: 161, endPoint x: 0, endPoint y: 146, distance: 110.7
click at [0, 146] on main "37 New Tickets 19 Bookings Confirmed 9 Parts Ordered 10 Warranty Replacement 0 …" at bounding box center [486, 230] width 973 height 461
paste input "29664"
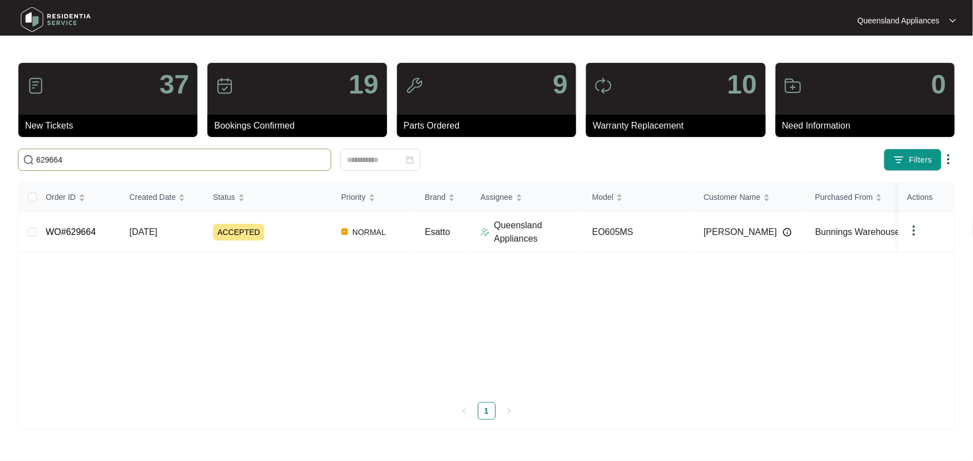
drag, startPoint x: 77, startPoint y: 163, endPoint x: 11, endPoint y: 155, distance: 66.2
click at [11, 155] on main "37 New Tickets 19 Bookings Confirmed 9 Parts Ordered 10 Warranty Replacement 0 …" at bounding box center [486, 230] width 973 height 461
paste input "919"
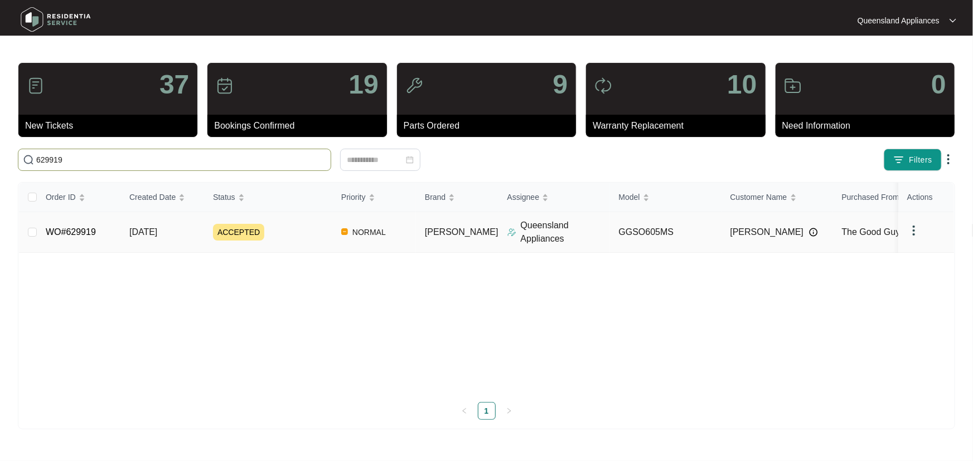
type input "629919"
click at [311, 243] on td "ACCEPTED" at bounding box center [268, 232] width 128 height 41
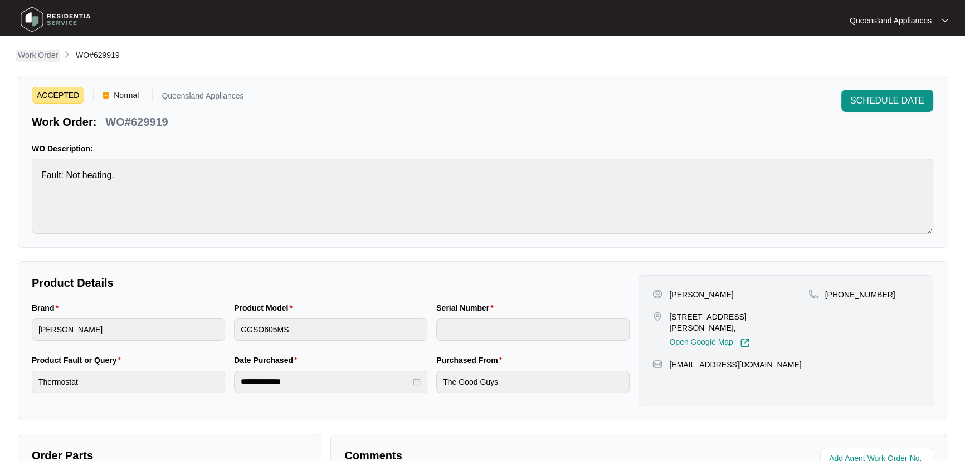
click at [45, 55] on p "Work Order" at bounding box center [38, 55] width 40 height 11
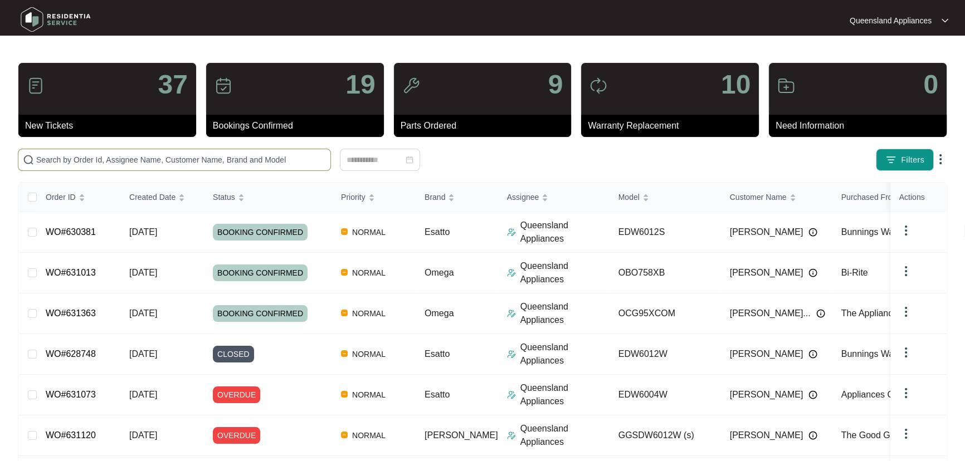
click at [114, 163] on input "text" at bounding box center [181, 160] width 290 height 12
paste input "629897"
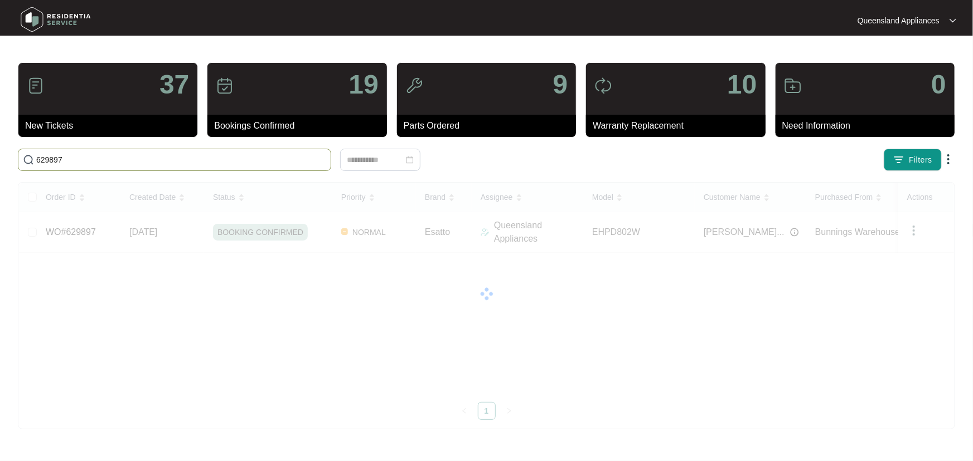
drag, startPoint x: 69, startPoint y: 159, endPoint x: 14, endPoint y: 153, distance: 55.0
click at [14, 153] on div "629897" at bounding box center [236, 160] width 446 height 22
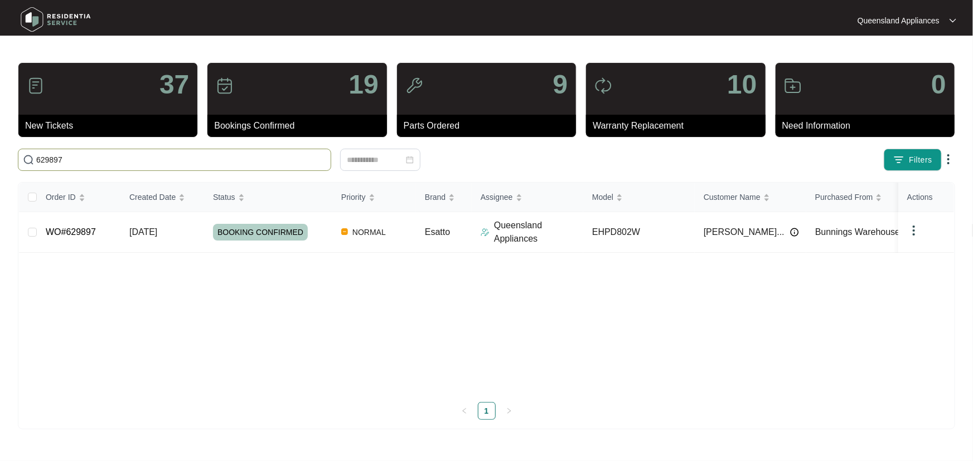
paste input "4"
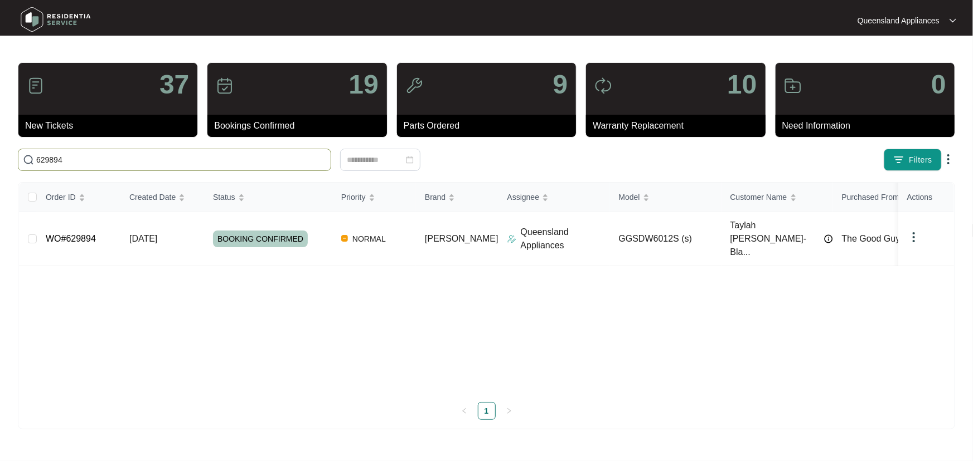
drag, startPoint x: 101, startPoint y: 163, endPoint x: 0, endPoint y: 158, distance: 101.0
click at [0, 158] on main "37 New Tickets 19 Bookings Confirmed 9 Parts Ordered 10 Warranty Replacement 0 …" at bounding box center [486, 230] width 973 height 461
paste input "493"
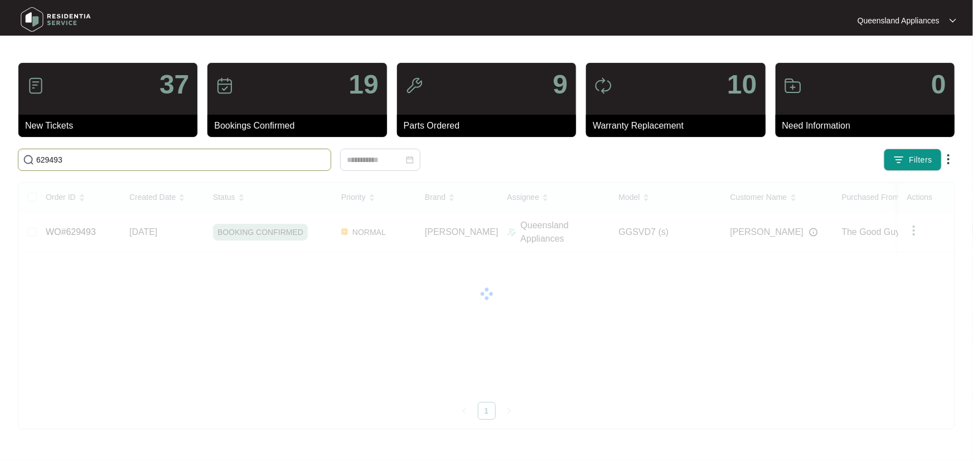
drag, startPoint x: 79, startPoint y: 162, endPoint x: 0, endPoint y: 155, distance: 78.9
click at [0, 155] on main "37 New Tickets 19 Bookings Confirmed 9 Parts Ordered 10 Warranty Replacement 0 …" at bounding box center [486, 230] width 973 height 461
paste input "835"
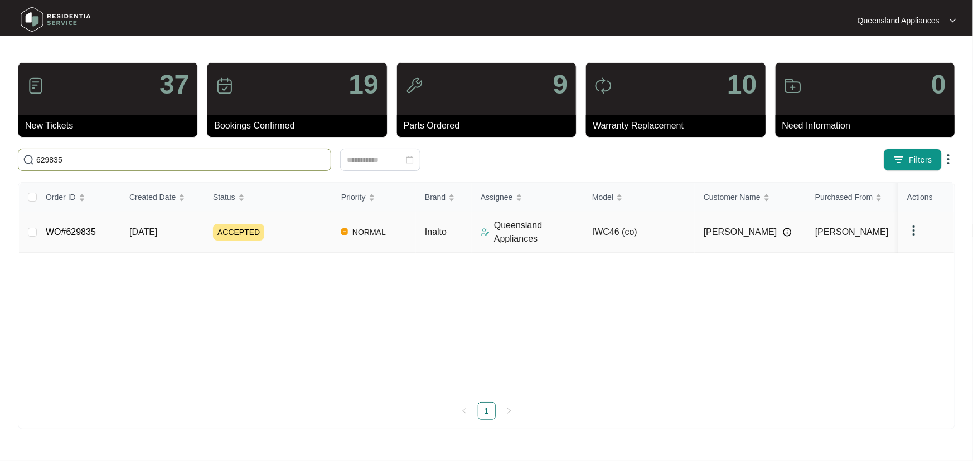
type input "629835"
click at [294, 227] on div "ACCEPTED" at bounding box center [272, 232] width 119 height 17
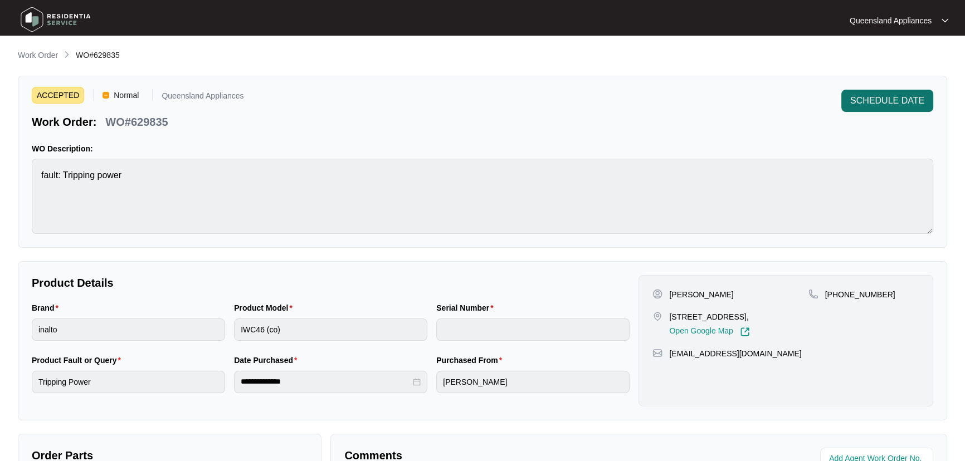
click at [869, 107] on button "SCHEDULE DATE" at bounding box center [888, 101] width 92 height 22
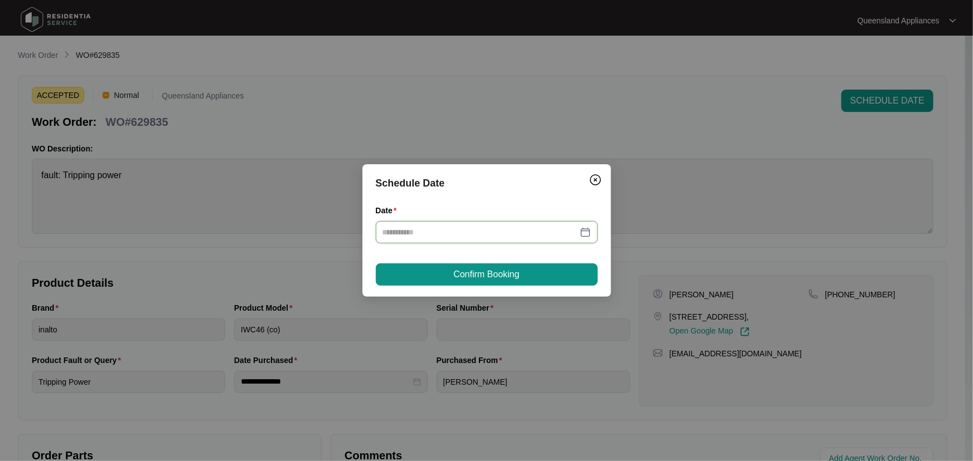
click at [551, 229] on input "Date" at bounding box center [479, 232] width 195 height 12
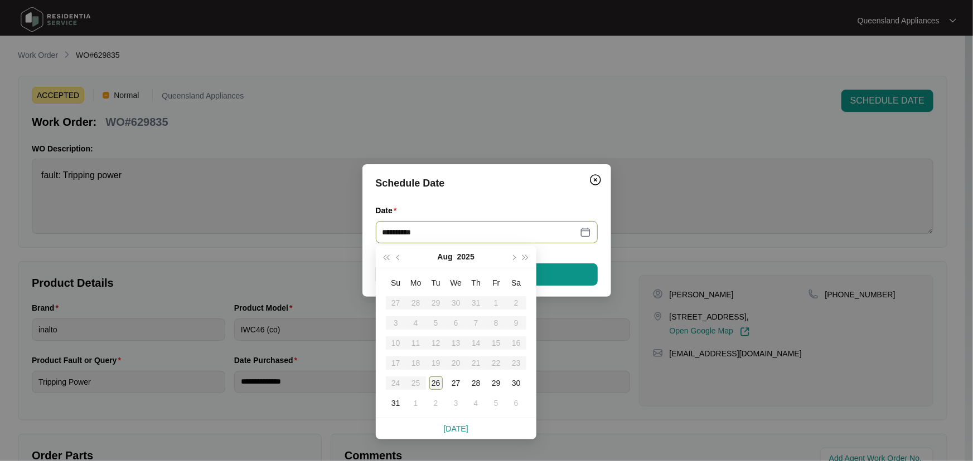
type input "**********"
click at [437, 382] on div "26" at bounding box center [435, 383] width 13 height 13
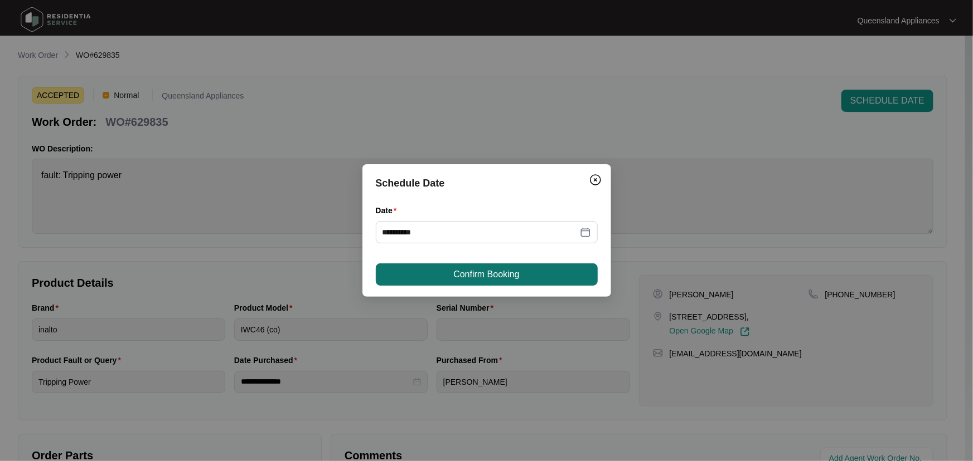
click at [509, 278] on span "Confirm Booking" at bounding box center [486, 274] width 66 height 13
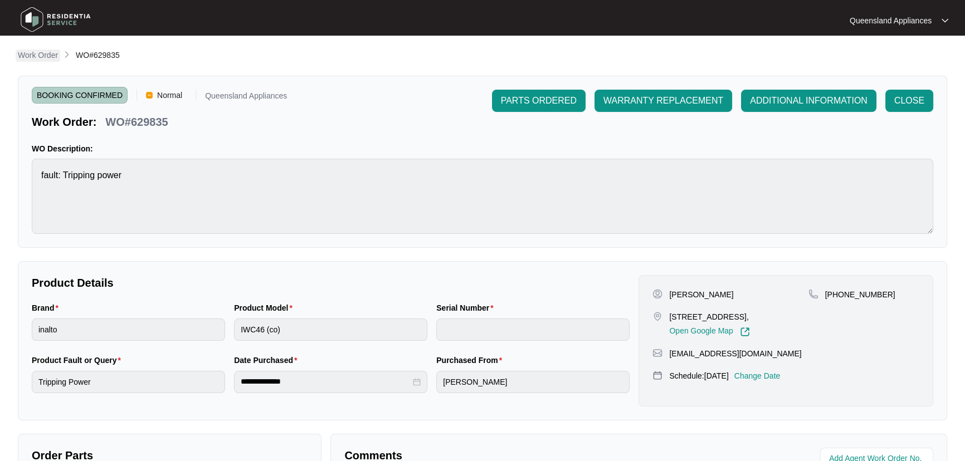
click at [48, 55] on p "Work Order" at bounding box center [38, 55] width 40 height 11
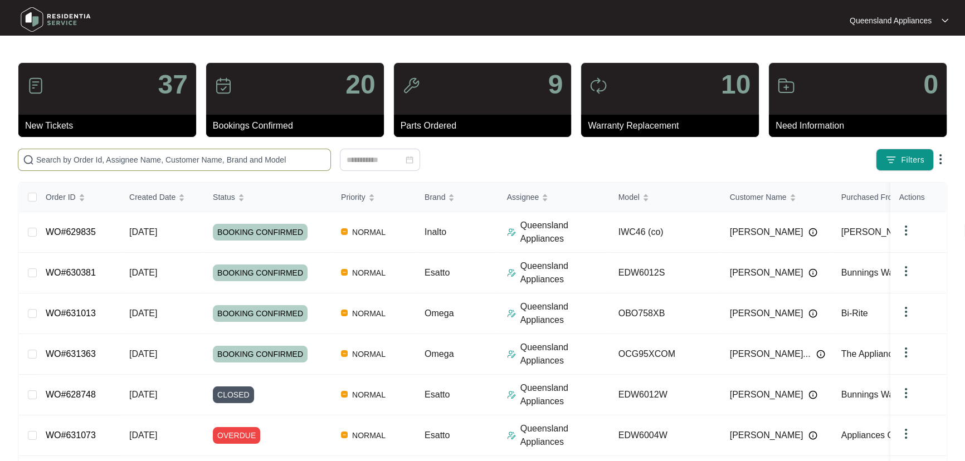
click at [327, 153] on span at bounding box center [174, 160] width 313 height 22
click at [312, 154] on input "text" at bounding box center [181, 160] width 290 height 12
paste input "629261"
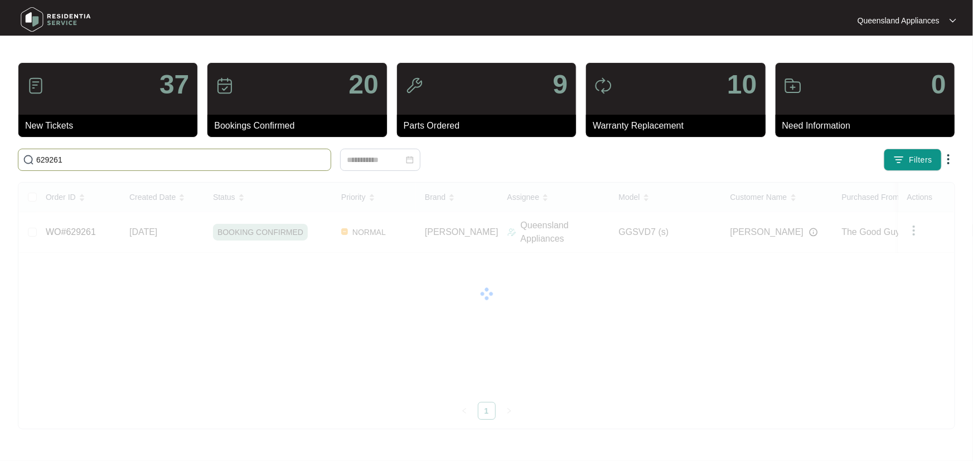
drag, startPoint x: 82, startPoint y: 161, endPoint x: 1, endPoint y: 161, distance: 80.8
click at [1, 161] on main "37 New Tickets 20 Bookings Confirmed 9 Parts Ordered 10 Warranty Replacement 0 …" at bounding box center [486, 230] width 973 height 461
paste input "48"
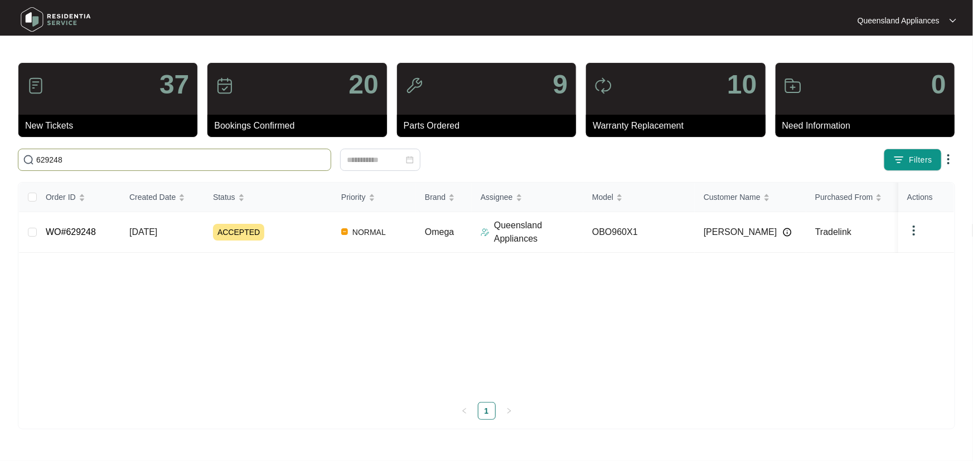
type input "629248"
click at [304, 231] on div "Order ID Created Date Status Priority Brand Assignee Model Customer Name Purcha…" at bounding box center [486, 301] width 935 height 237
click at [282, 234] on div "ACCEPTED" at bounding box center [272, 232] width 119 height 17
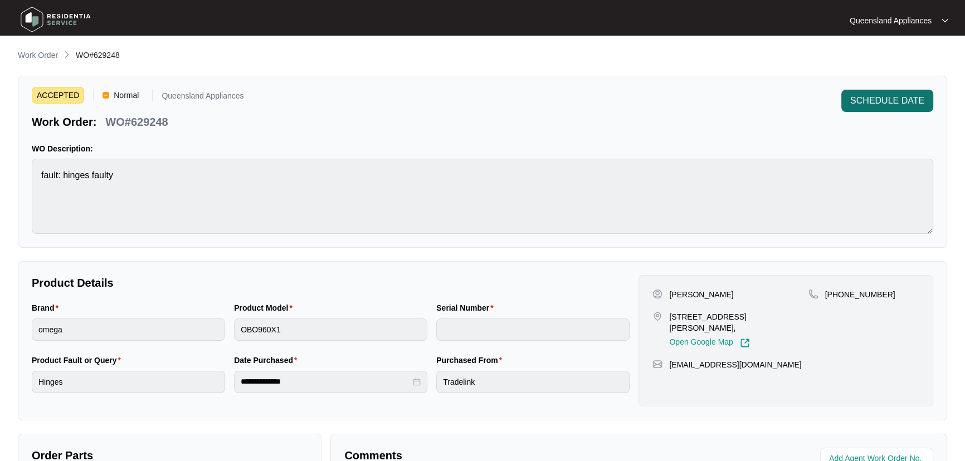
click at [898, 99] on span "SCHEDULE DATE" at bounding box center [887, 100] width 74 height 13
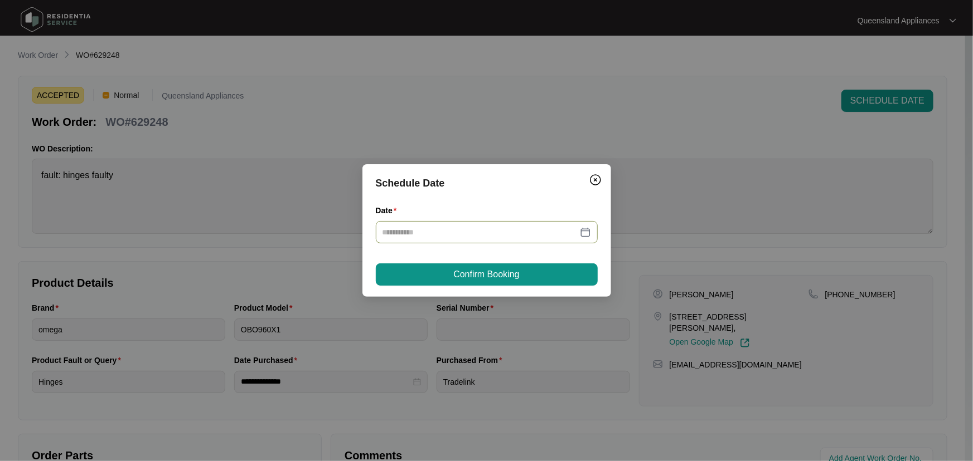
click at [531, 225] on div at bounding box center [487, 232] width 222 height 22
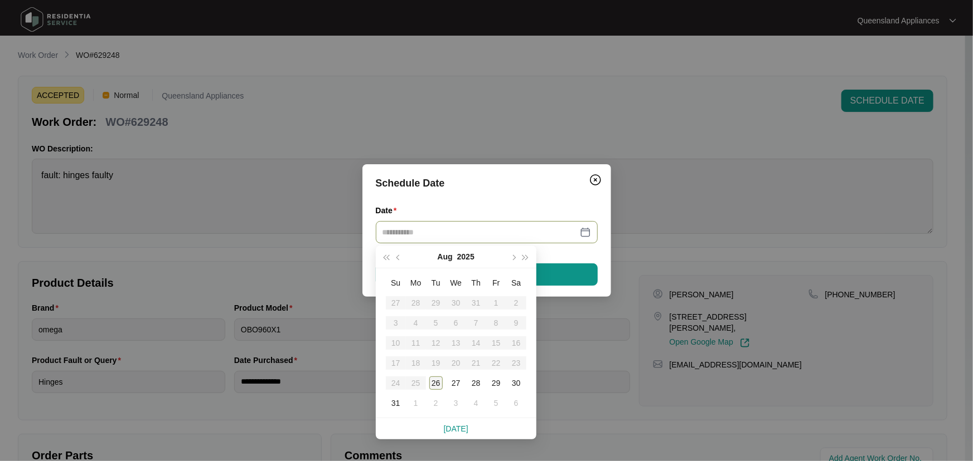
type input "**********"
click at [433, 382] on div "26" at bounding box center [435, 383] width 13 height 13
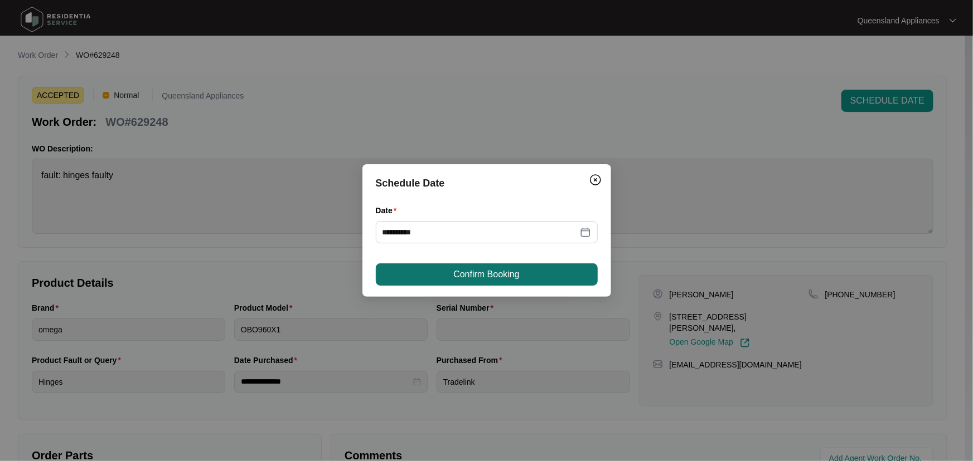
click at [465, 278] on span "Confirm Booking" at bounding box center [486, 274] width 66 height 13
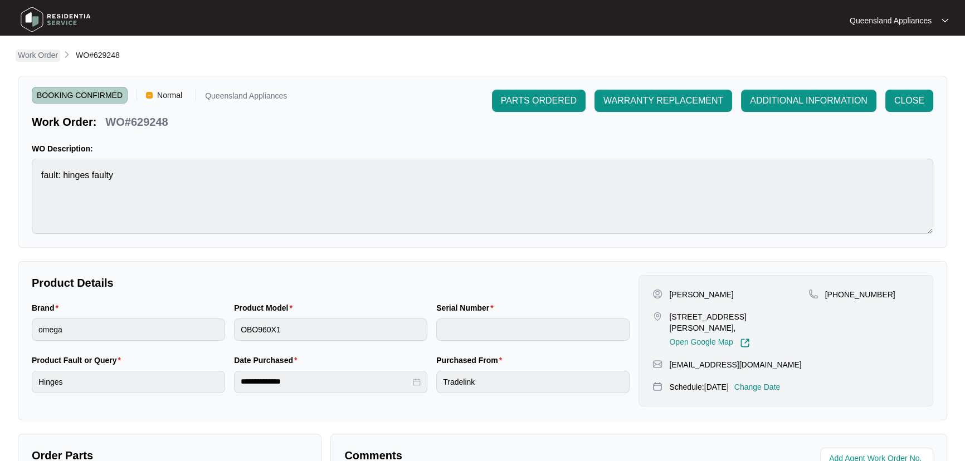
click at [21, 52] on p "Work Order" at bounding box center [38, 55] width 40 height 11
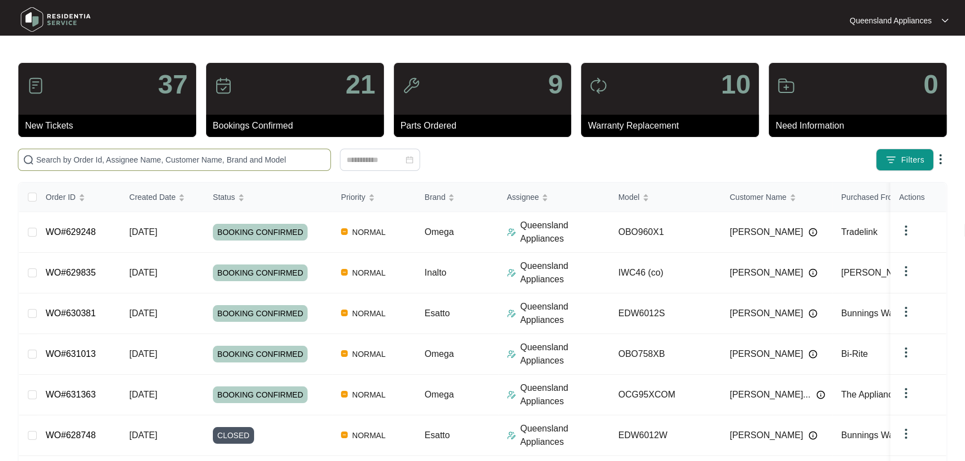
click at [121, 154] on input "text" at bounding box center [181, 160] width 290 height 12
paste input "628587"
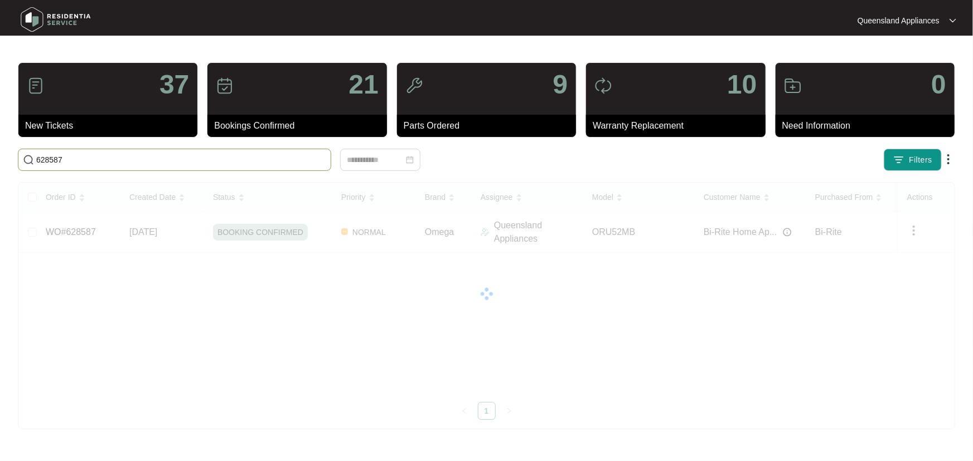
drag, startPoint x: 105, startPoint y: 158, endPoint x: 0, endPoint y: 153, distance: 104.9
click at [0, 153] on main "37 New Tickets 21 Bookings Confirmed 9 Parts Ordered 10 Warranty Replacement 0 …" at bounding box center [486, 230] width 973 height 461
paste input "23"
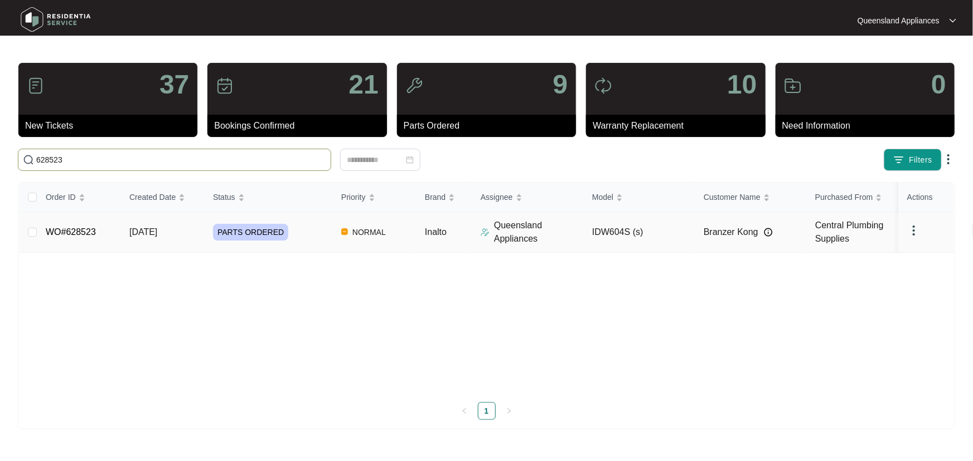
type input "628523"
click at [317, 231] on div "PARTS ORDERED" at bounding box center [272, 232] width 119 height 17
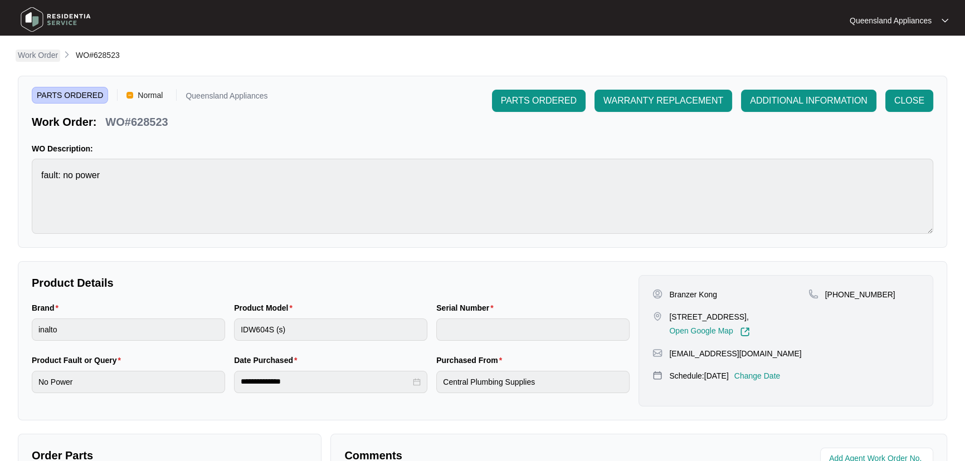
click at [47, 58] on p "Work Order" at bounding box center [38, 55] width 40 height 11
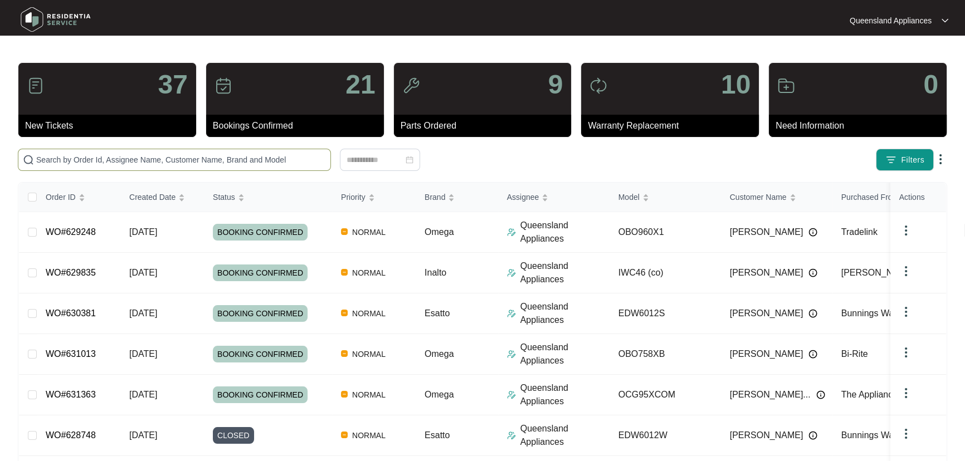
click at [110, 163] on input "text" at bounding box center [181, 160] width 290 height 12
paste input "628355"
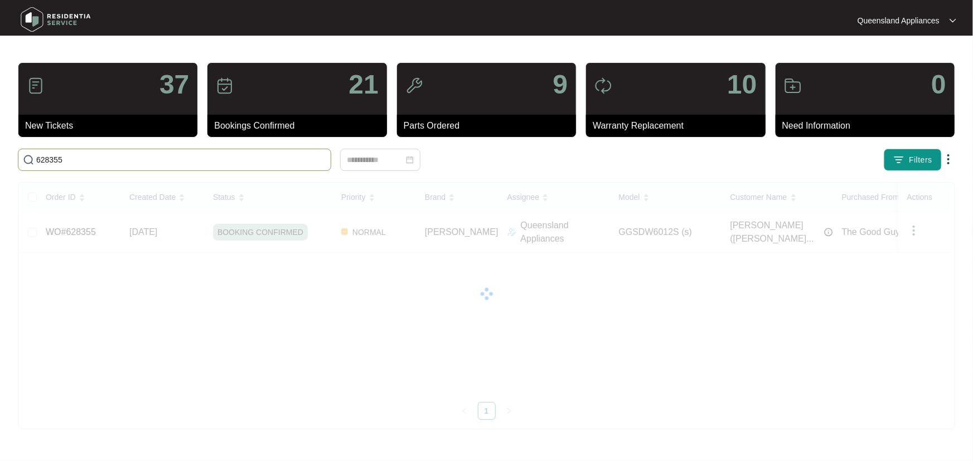
drag, startPoint x: 42, startPoint y: 164, endPoint x: 0, endPoint y: 164, distance: 42.4
click at [0, 164] on main "37 New Tickets 21 Bookings Confirmed 9 Parts Ordered 10 Warranty Replacement 0 …" at bounding box center [486, 230] width 973 height 461
paste input "570"
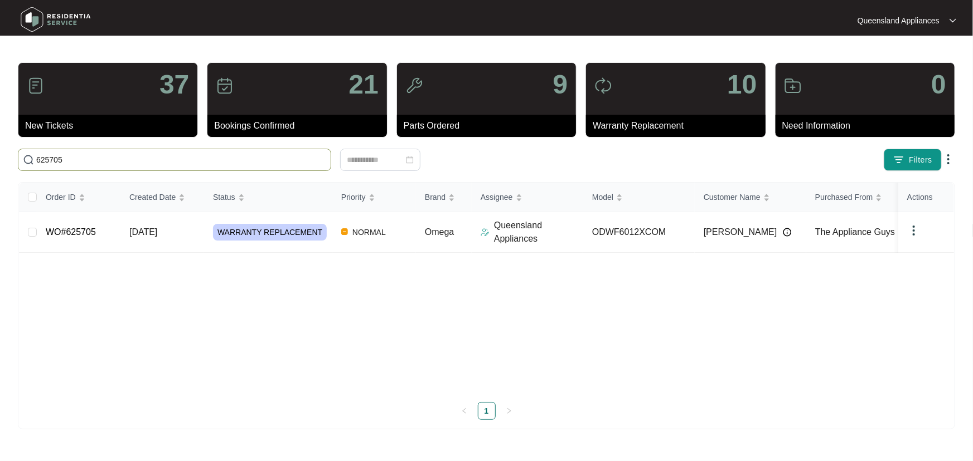
drag, startPoint x: 217, startPoint y: 163, endPoint x: 0, endPoint y: 168, distance: 216.9
click at [0, 168] on main "37 New Tickets 21 Bookings Confirmed 9 Parts Ordered 10 Warranty Replacement 0 …" at bounding box center [486, 230] width 973 height 461
paste input "4229"
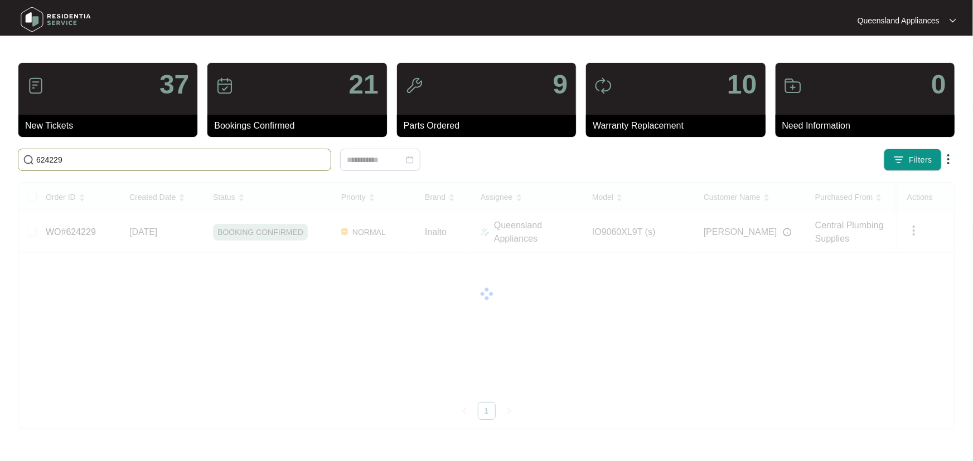
drag, startPoint x: 94, startPoint y: 163, endPoint x: 0, endPoint y: 158, distance: 94.3
click at [0, 158] on main "37 New Tickets 21 Bookings Confirmed 9 Parts Ordered 10 Warranty Replacement 0 …" at bounding box center [486, 230] width 973 height 461
paste input "0210"
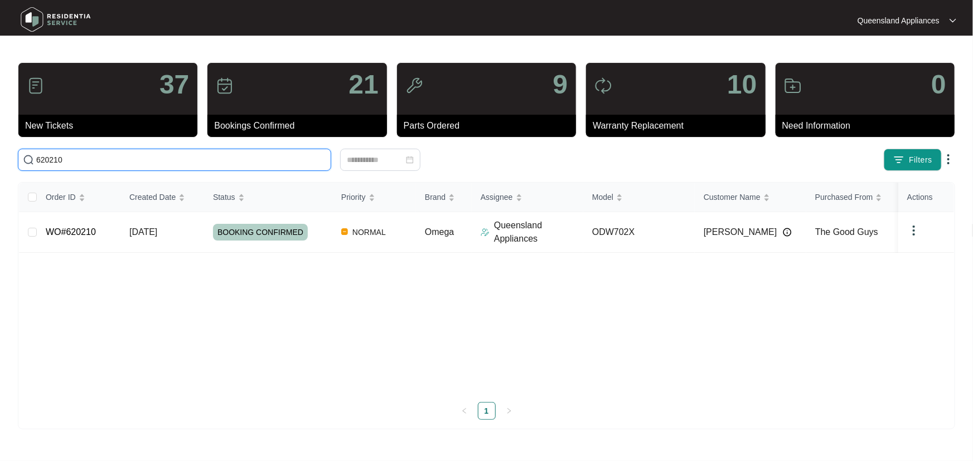
drag, startPoint x: 80, startPoint y: 157, endPoint x: 0, endPoint y: 154, distance: 80.3
click at [0, 154] on main "37 New Tickets 21 Bookings Confirmed 9 Parts Ordered 10 Warranty Replacement 0 …" at bounding box center [486, 230] width 973 height 461
paste input "13895"
drag, startPoint x: 101, startPoint y: 163, endPoint x: 0, endPoint y: 162, distance: 100.9
click at [0, 162] on main "37 New Tickets 21 Bookings Confirmed 9 Parts Ordered 10 Warranty Replacement 0 …" at bounding box center [486, 230] width 973 height 461
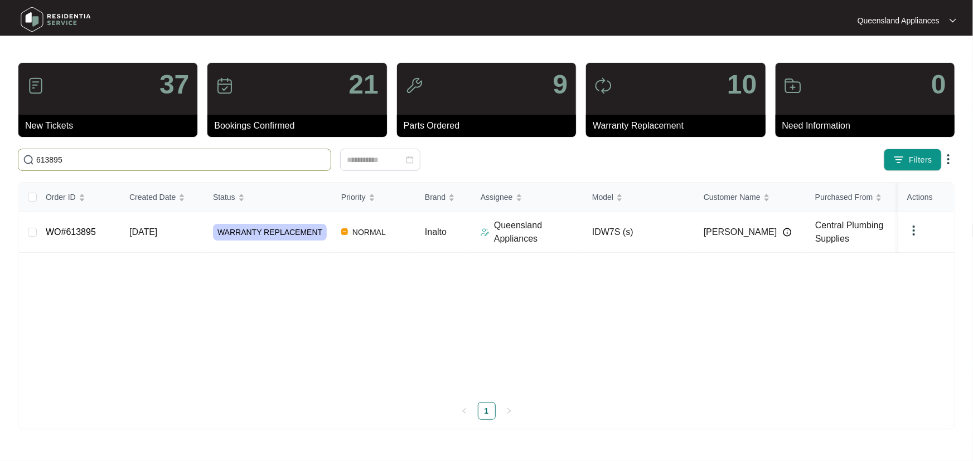
paste input "5704"
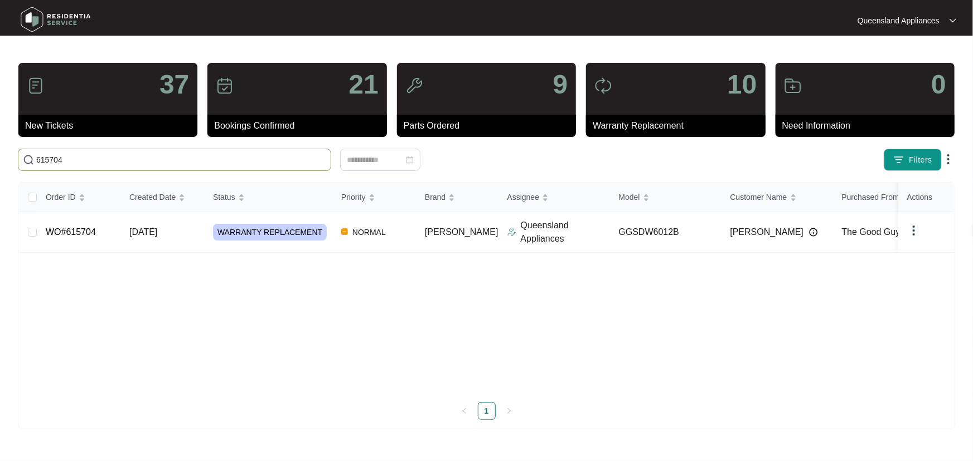
type input "615704"
